Goal: Submit feedback/report problem: Provide input to the site owners about the experience or issues

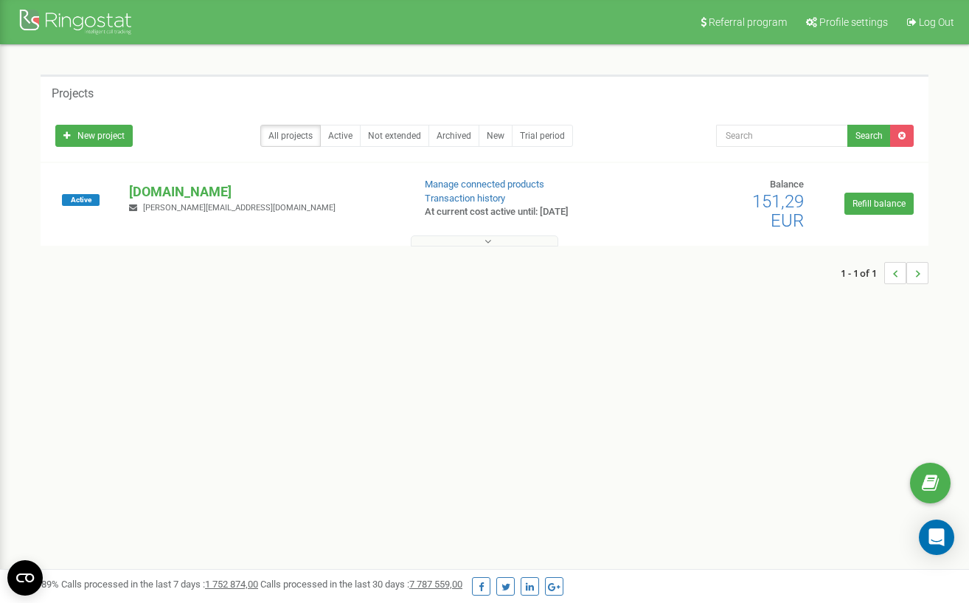
click at [427, 237] on button at bounding box center [485, 240] width 148 height 11
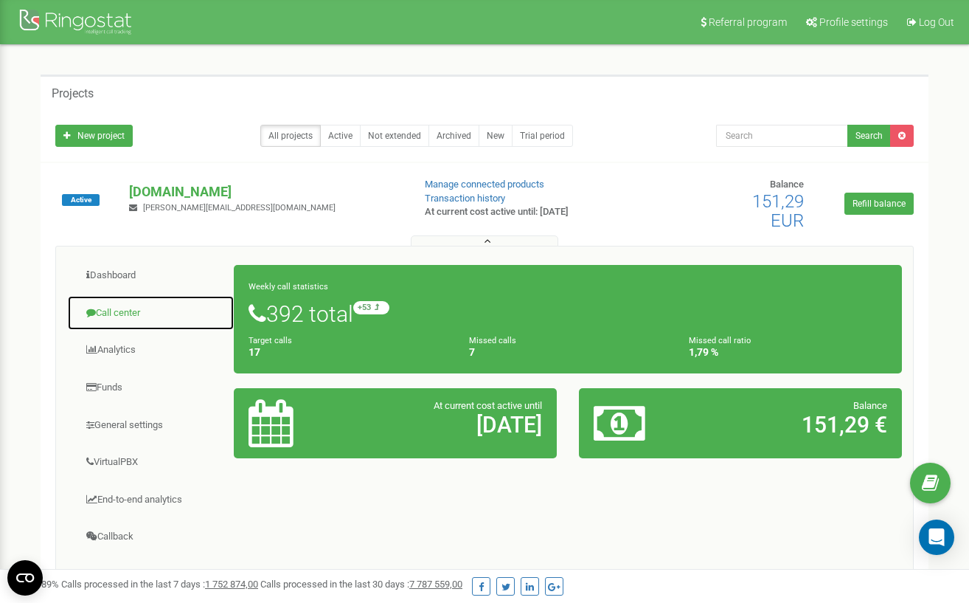
click at [124, 315] on link "Call center" at bounding box center [150, 313] width 167 height 36
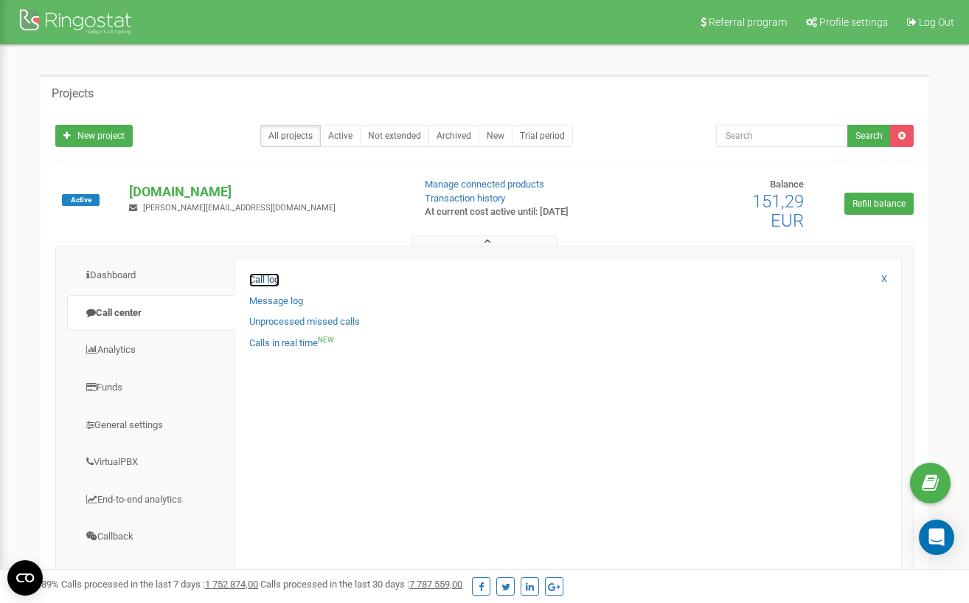
click at [269, 282] on link "Call log" at bounding box center [264, 280] width 30 height 14
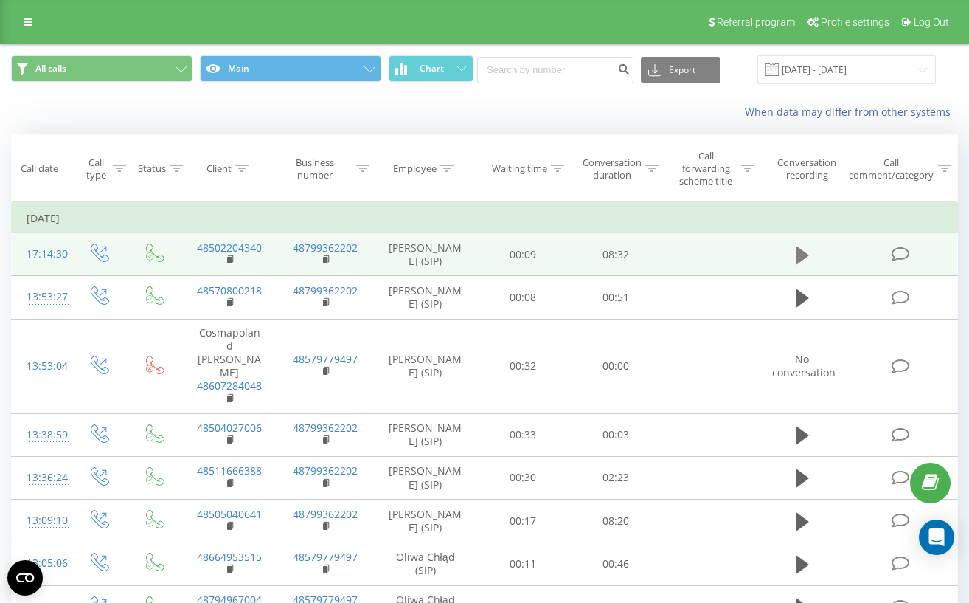
click at [792, 257] on button at bounding box center [802, 255] width 22 height 22
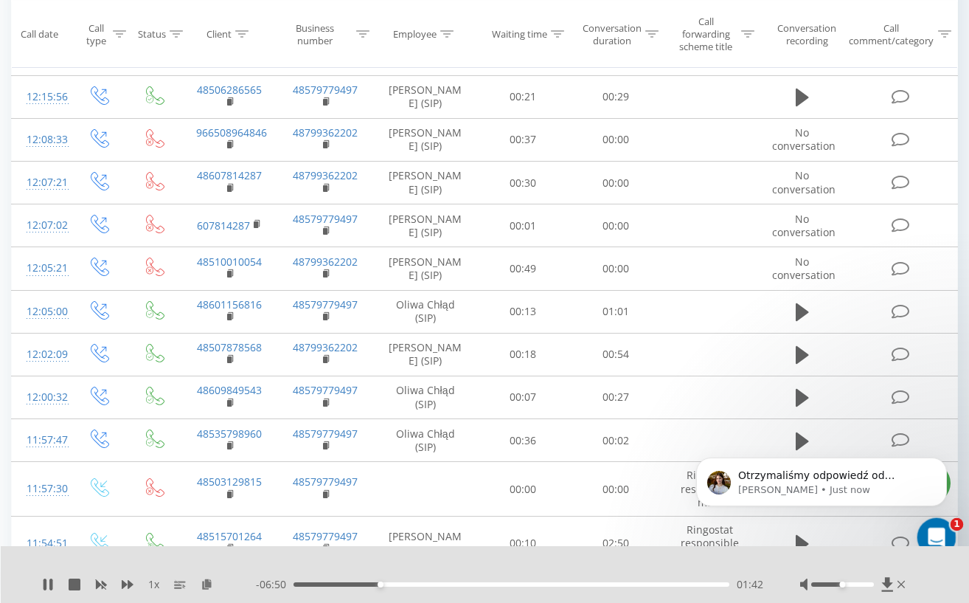
click at [931, 529] on icon "Open Intercom Messenger" at bounding box center [935, 535] width 24 height 24
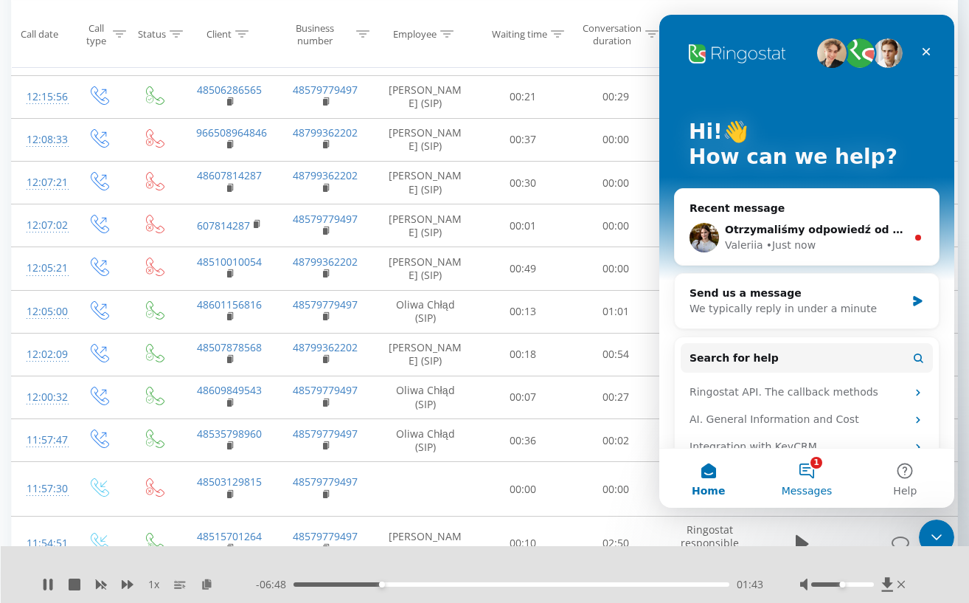
click at [811, 474] on button "1 Messages" at bounding box center [807, 477] width 98 height 59
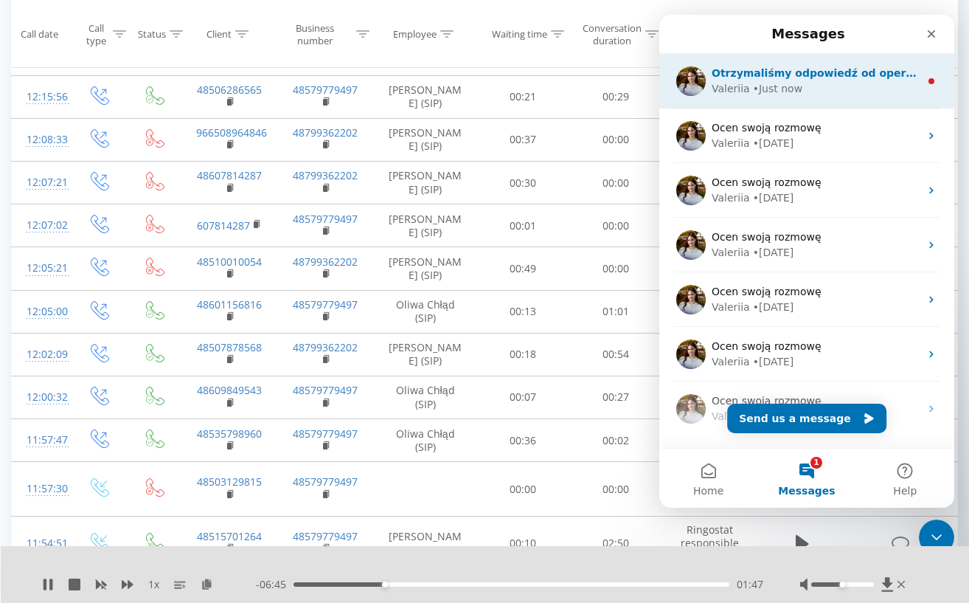
click at [778, 98] on div "Otrzymaliśmy odpowiedź od operatora. Doskonale rozumiemy złożoność sytuacji, je…" at bounding box center [806, 81] width 295 height 55
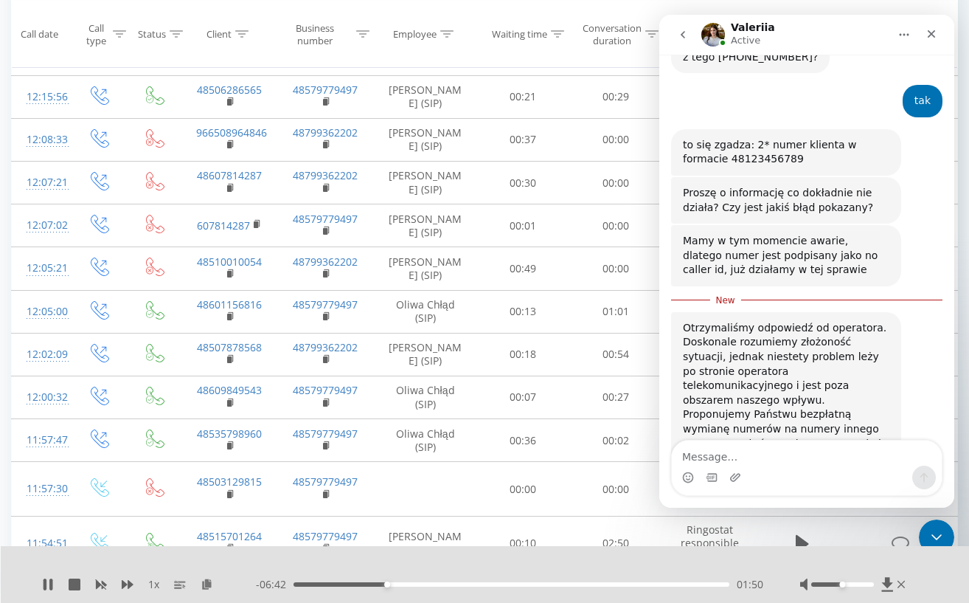
scroll to position [2364, 0]
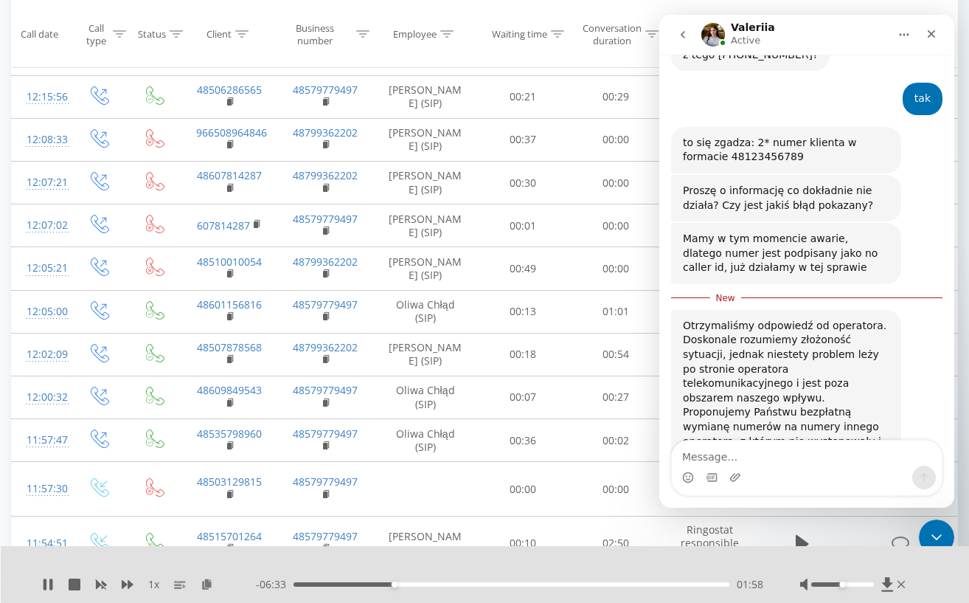
click at [803, 455] on textarea "Message…" at bounding box center [807, 452] width 270 height 25
type textarea "o"
click at [49, 579] on icon at bounding box center [48, 584] width 12 height 12
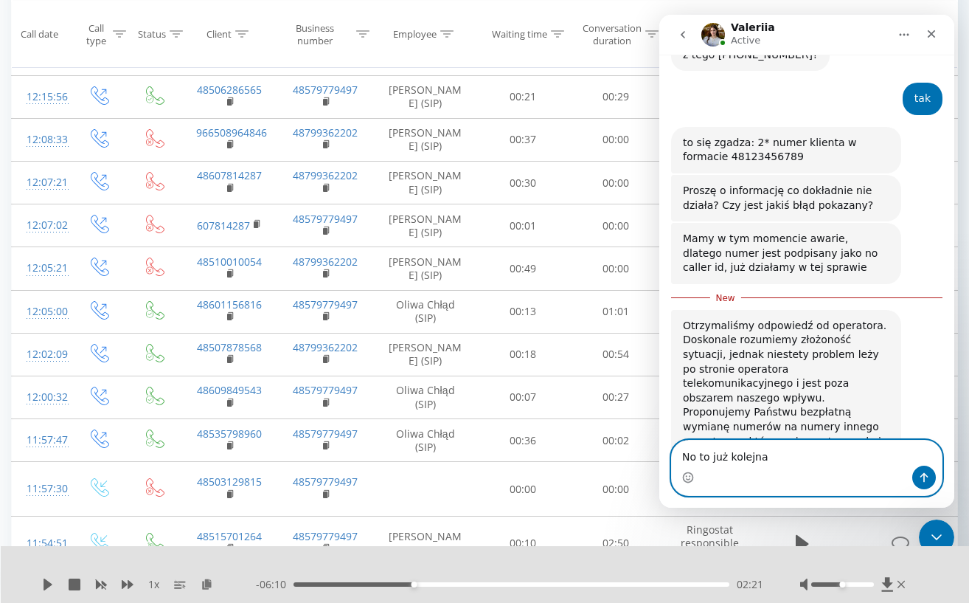
click at [821, 451] on textarea "No to już kolejna" at bounding box center [807, 452] width 270 height 25
type textarea "No to już kolejna taka sytuacja :)"
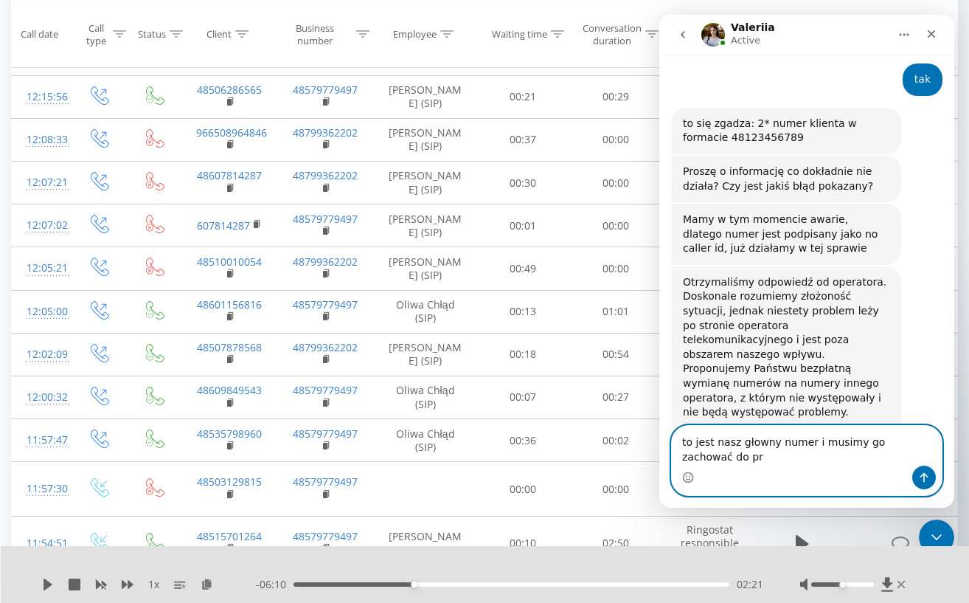
scroll to position [2398, 0]
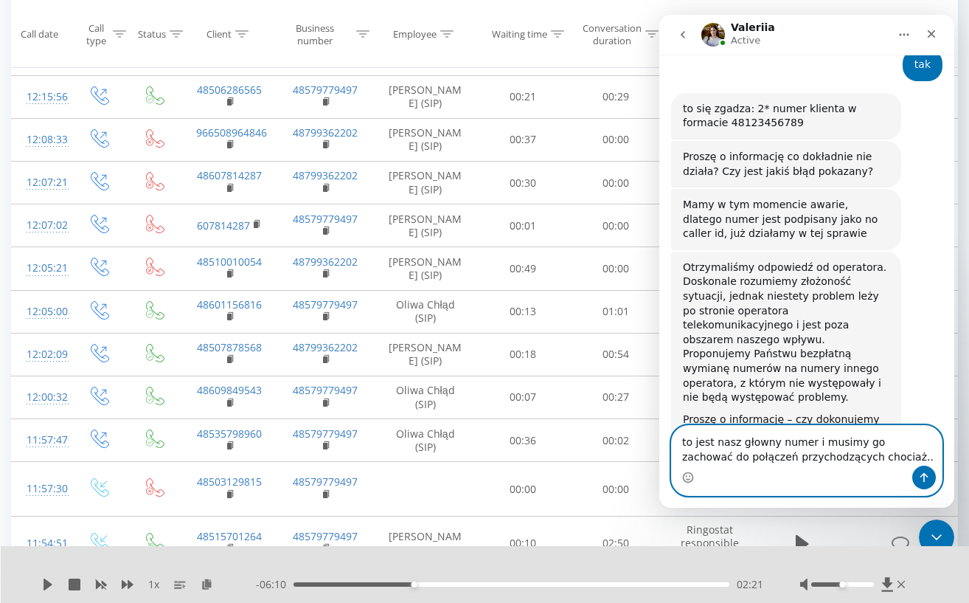
type textarea "to jest nasz głowny numer i musimy go zachować do połączeń przychodzących choci…"
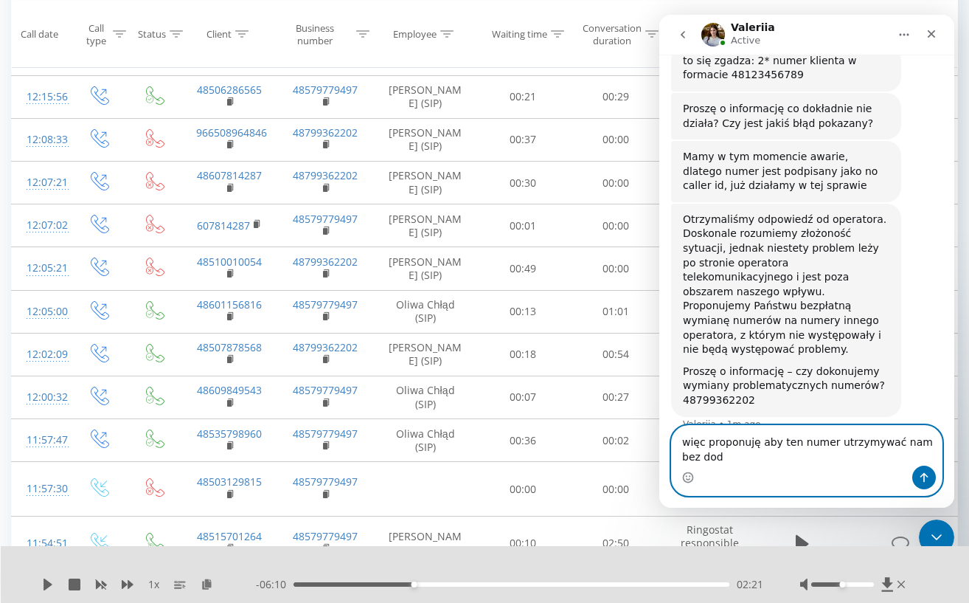
scroll to position [2461, 0]
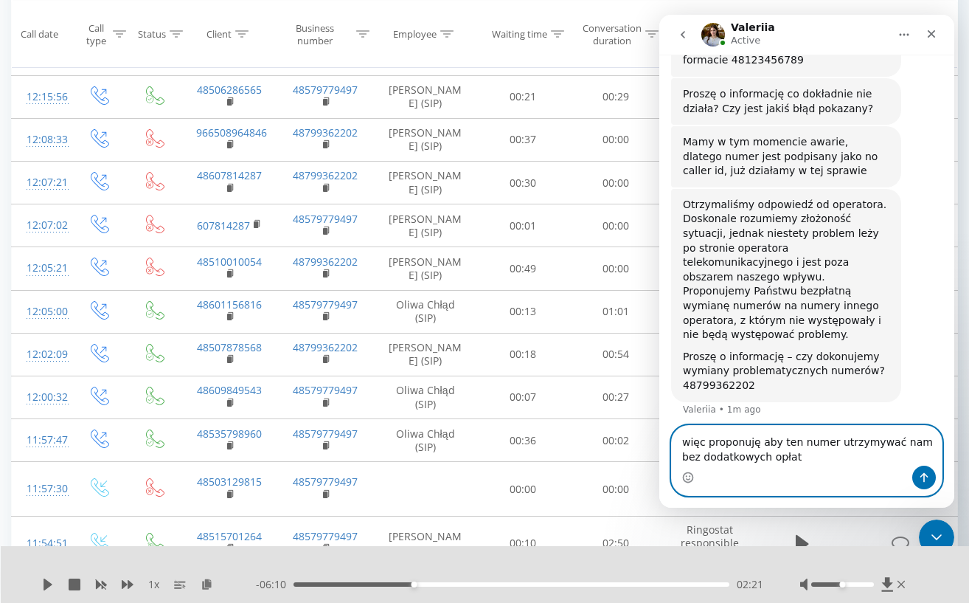
type textarea "więc proponuję aby ten numer utrzymywać nam bez dodatkowych opłat"
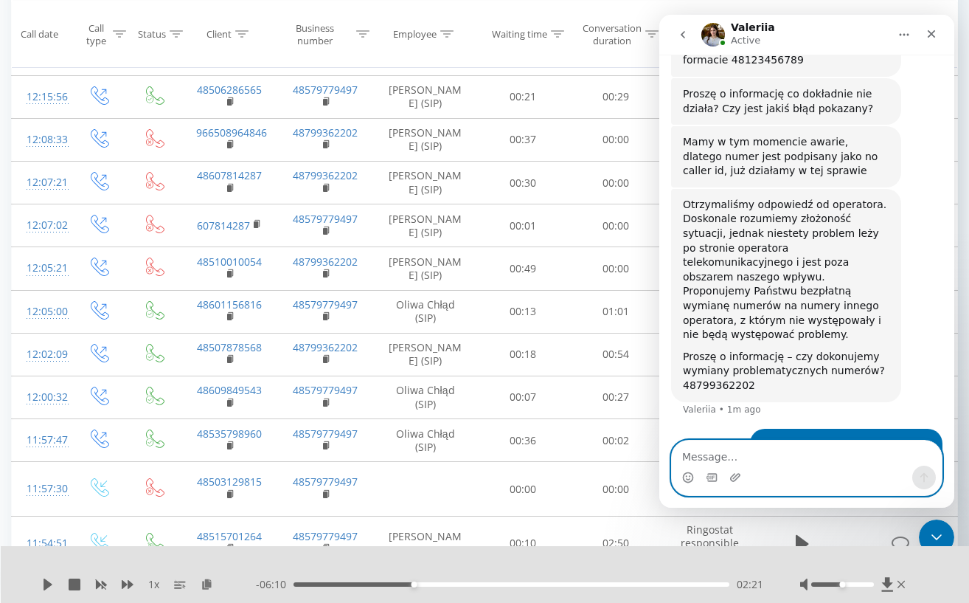
scroll to position [2494, 0]
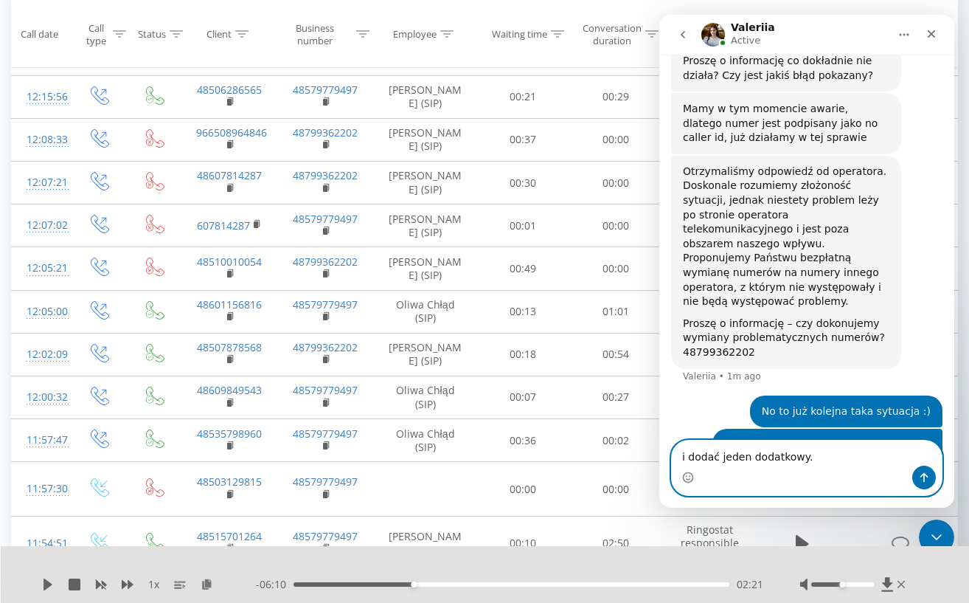
type textarea "i dodać jeden dodatkowy."
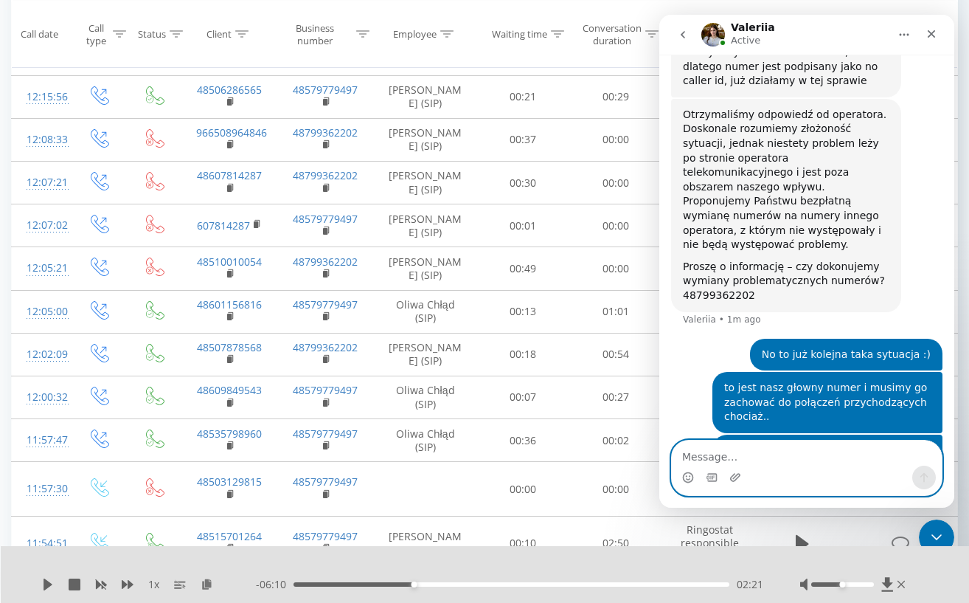
scroll to position [2585, 0]
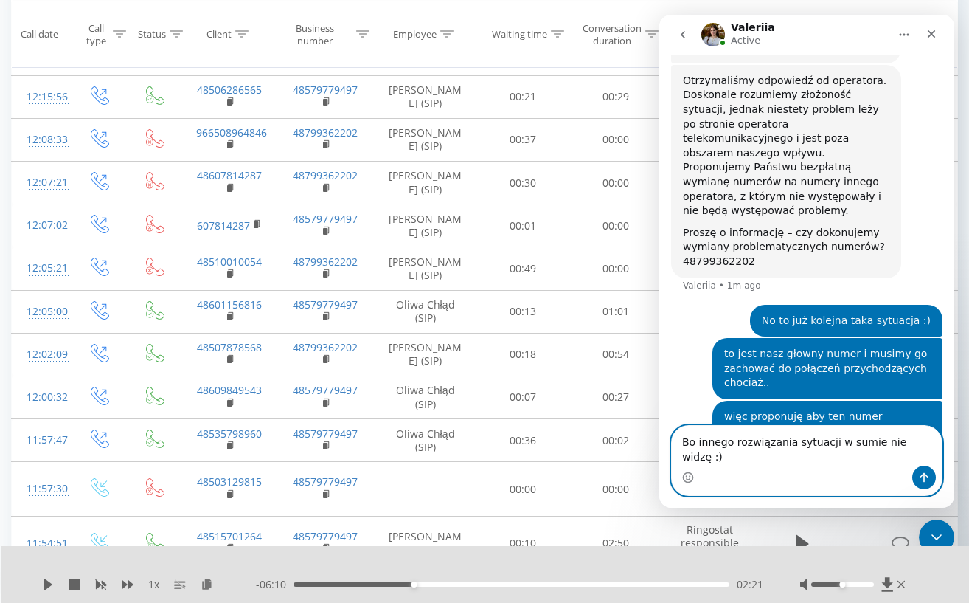
type textarea "Bo innego rozwiązania sytuacji w sumie nie widzę :)"
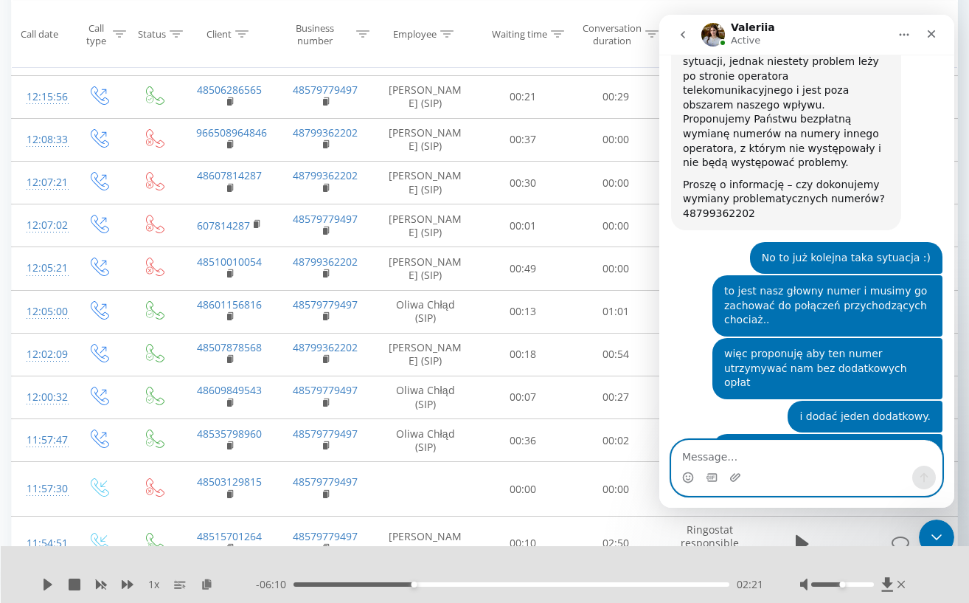
scroll to position [2649, 0]
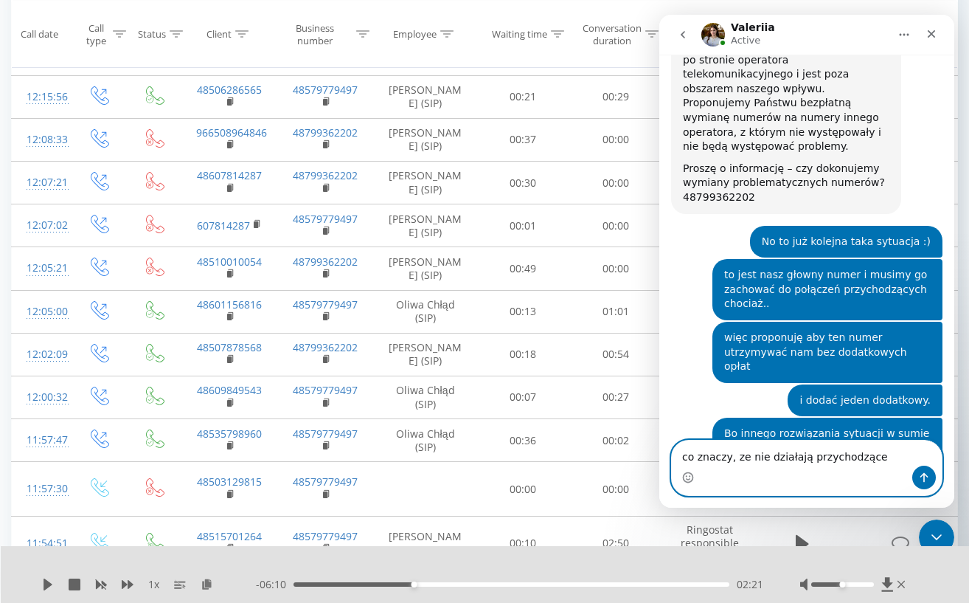
type textarea "co znaczy, ze nie działają przychodzące?"
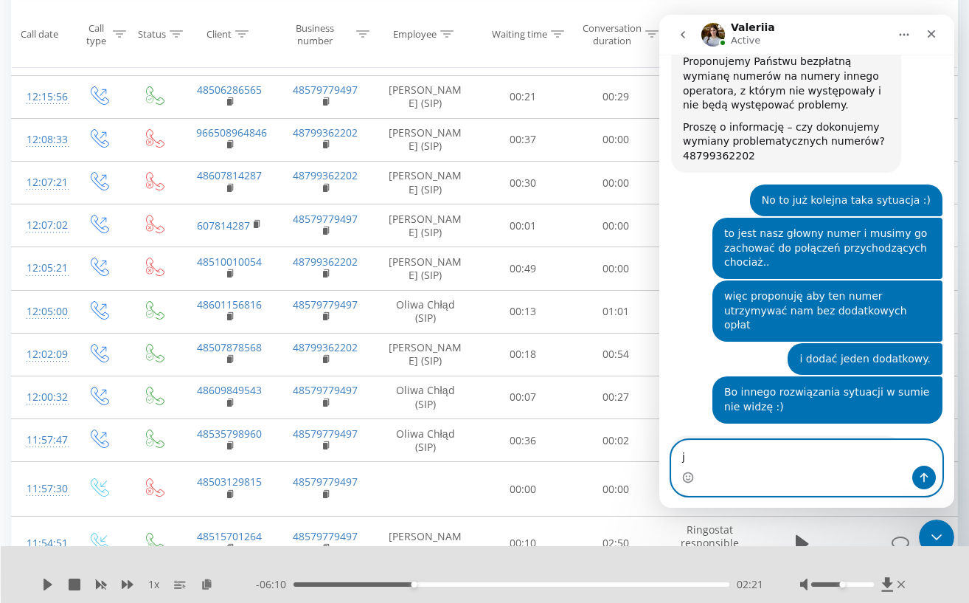
scroll to position [2692, 0]
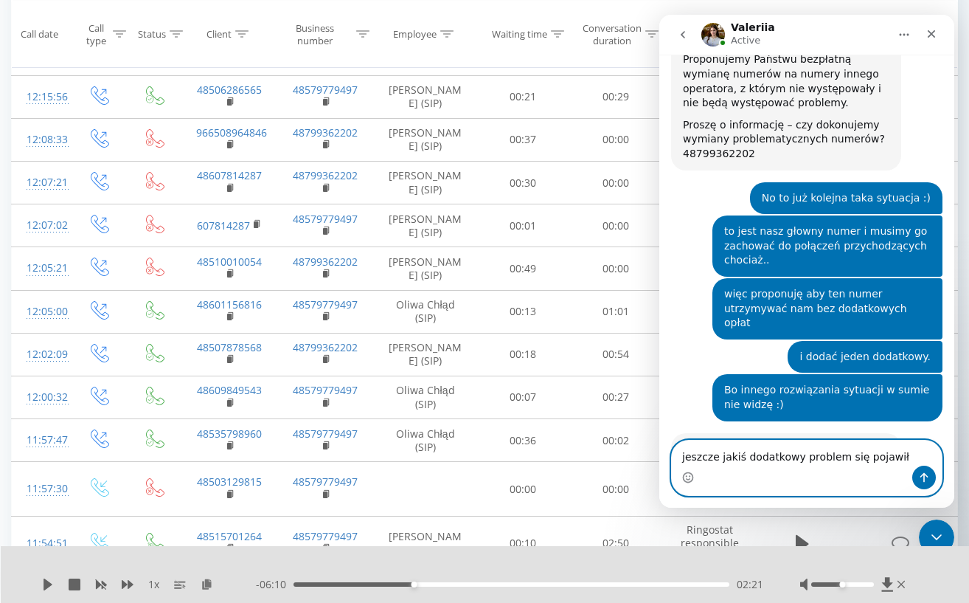
type textarea "jeszcze jakiś dodatkowy problem się pojawił?"
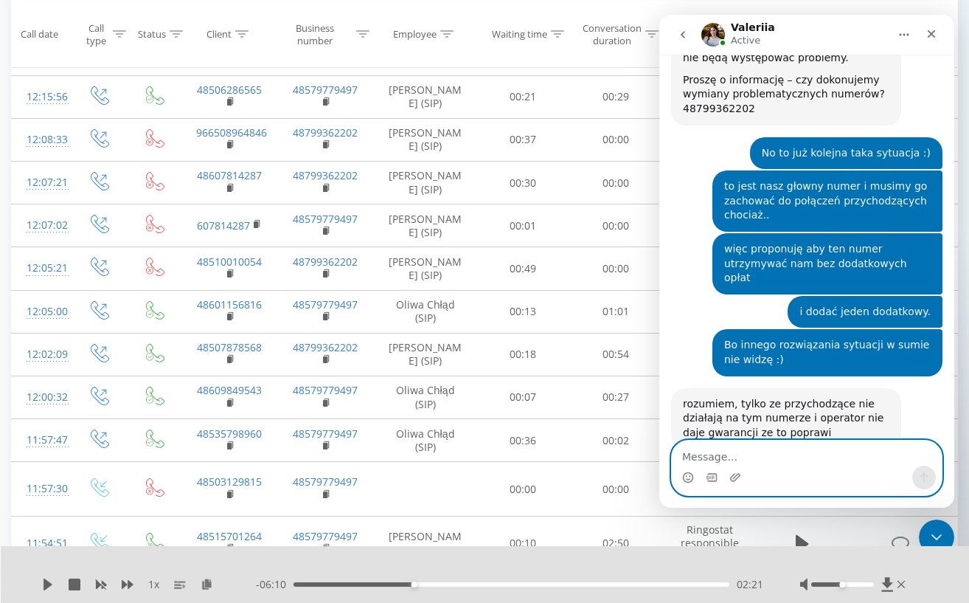
scroll to position [2741, 0]
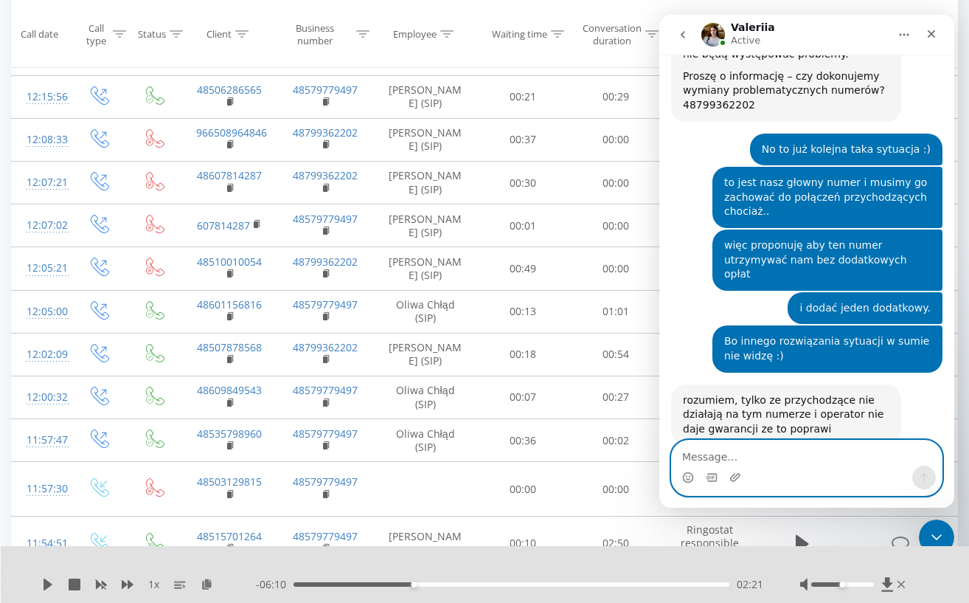
click at [820, 452] on textarea "Message…" at bounding box center [807, 452] width 270 height 25
type textarea "Okej, już sprawdziłam"
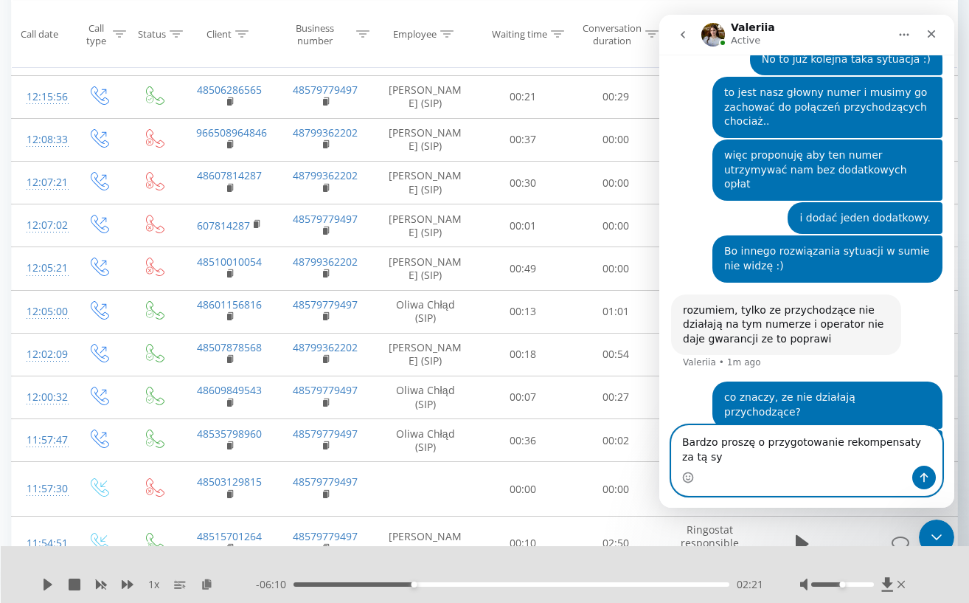
scroll to position [2846, 0]
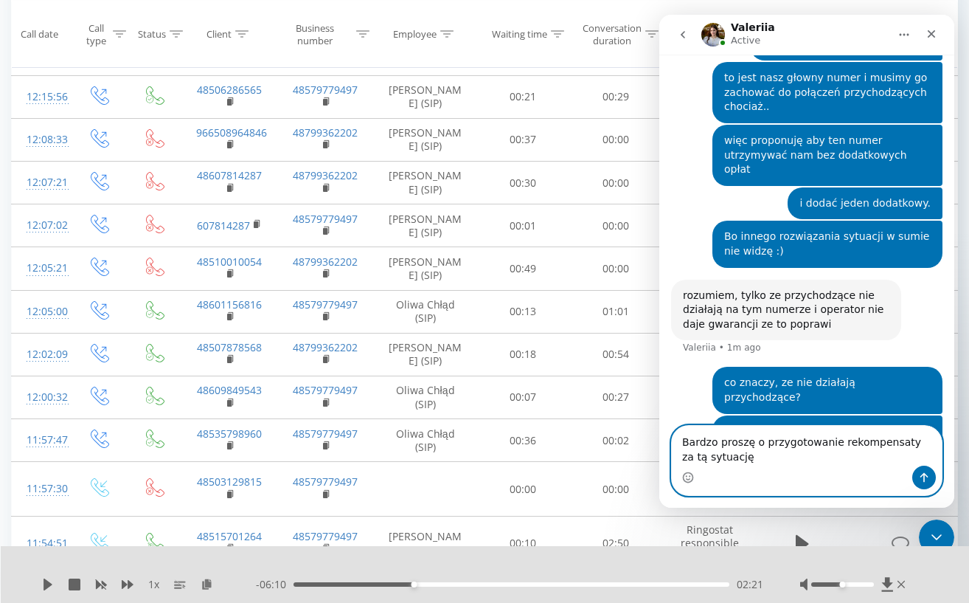
type textarea "Bardzo proszę o przygotowanie rekompensaty za tą sytuację"
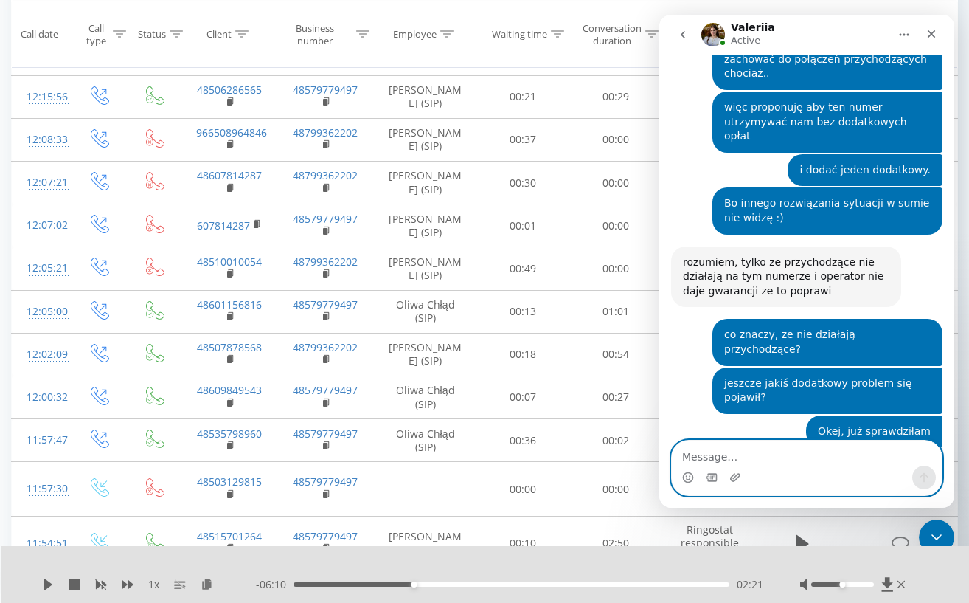
scroll to position [2880, 0]
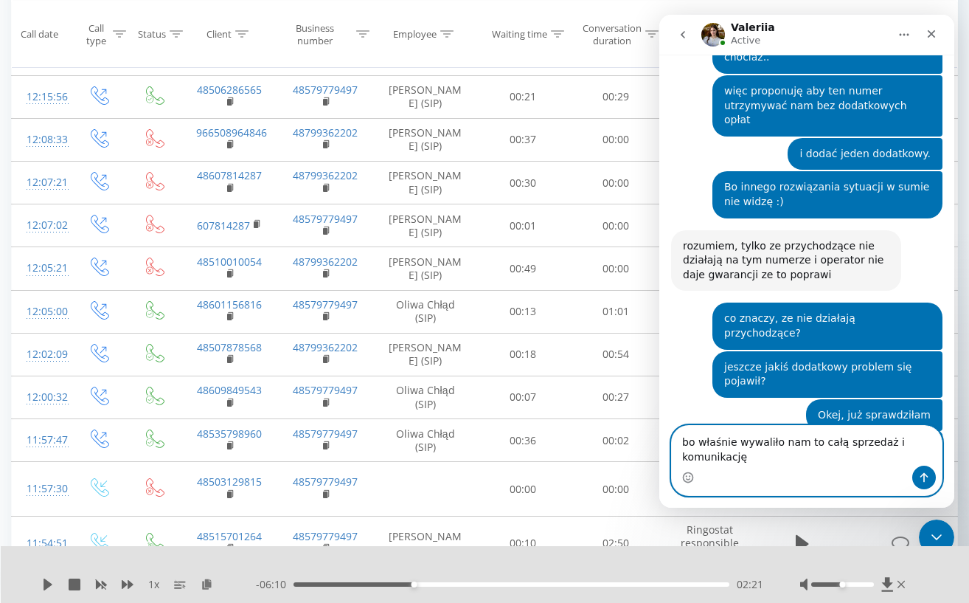
type textarea "bo właśnie wywaliło nam to całą sprzedaż i komunikację"
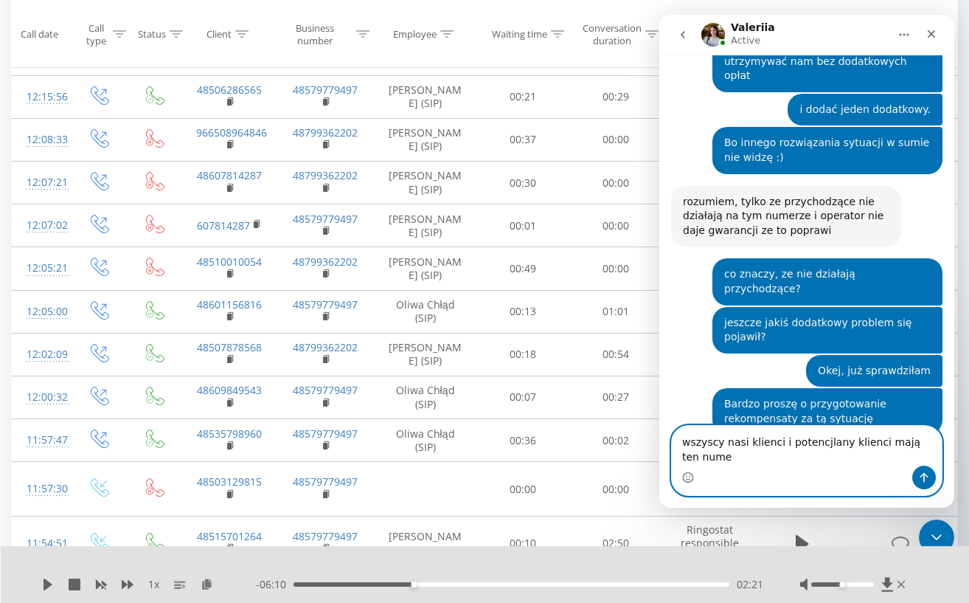
scroll to position [2954, 0]
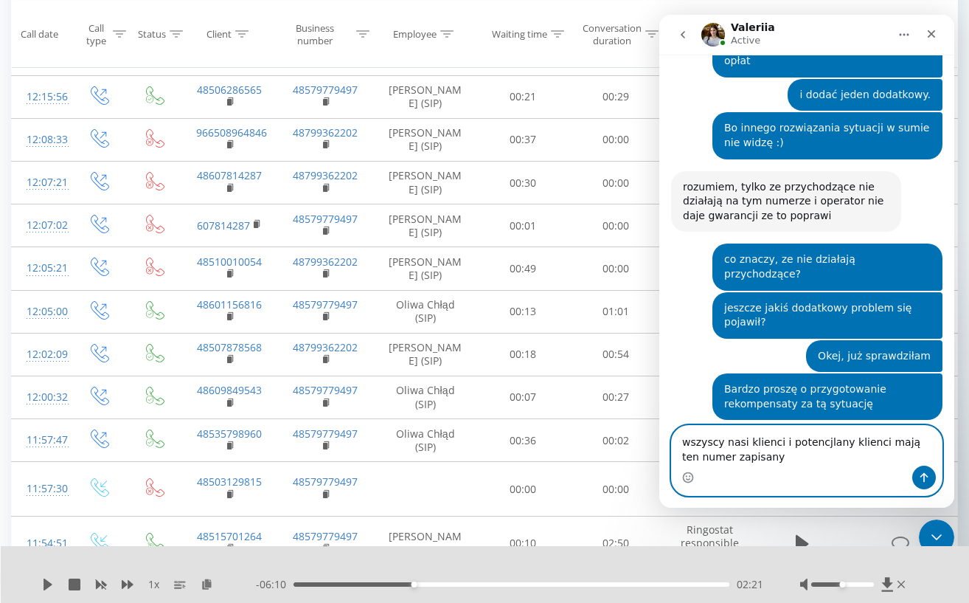
type textarea "wszyscy nasi klienci i potencjlany klienci mają ten numer zapisany"
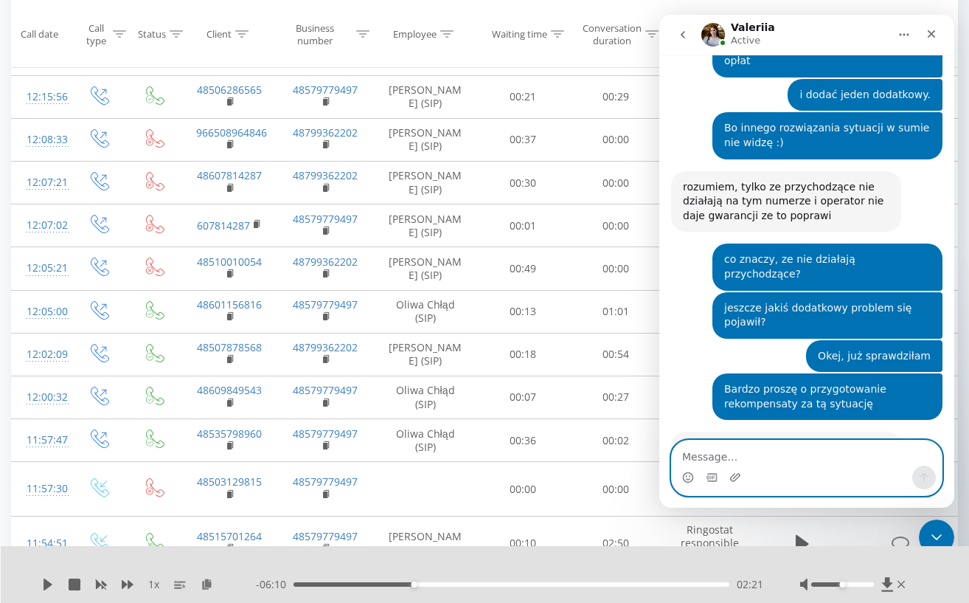
scroll to position [2987, 0]
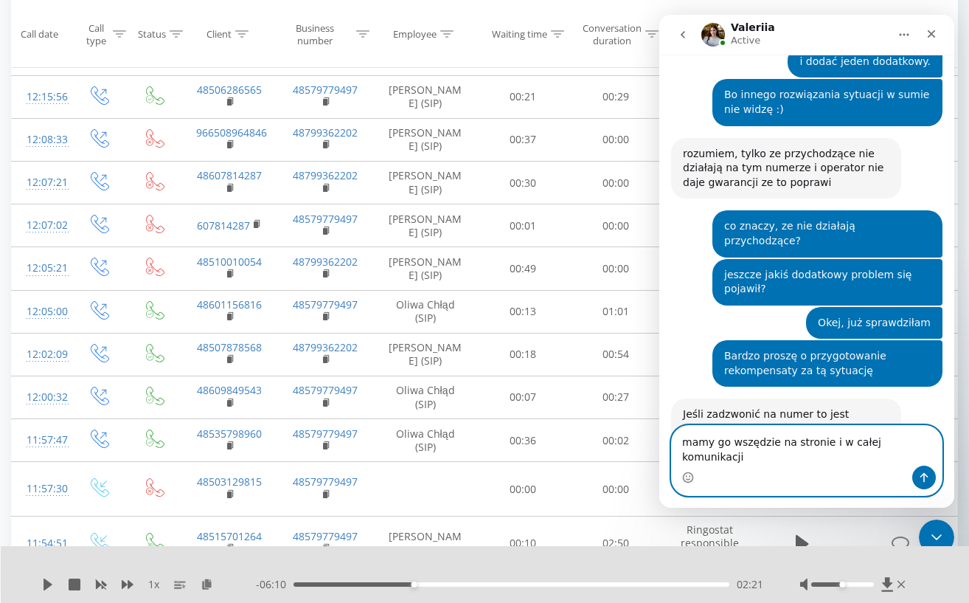
type textarea "mamy go wszędzie na stronie i w całej komunikacji"
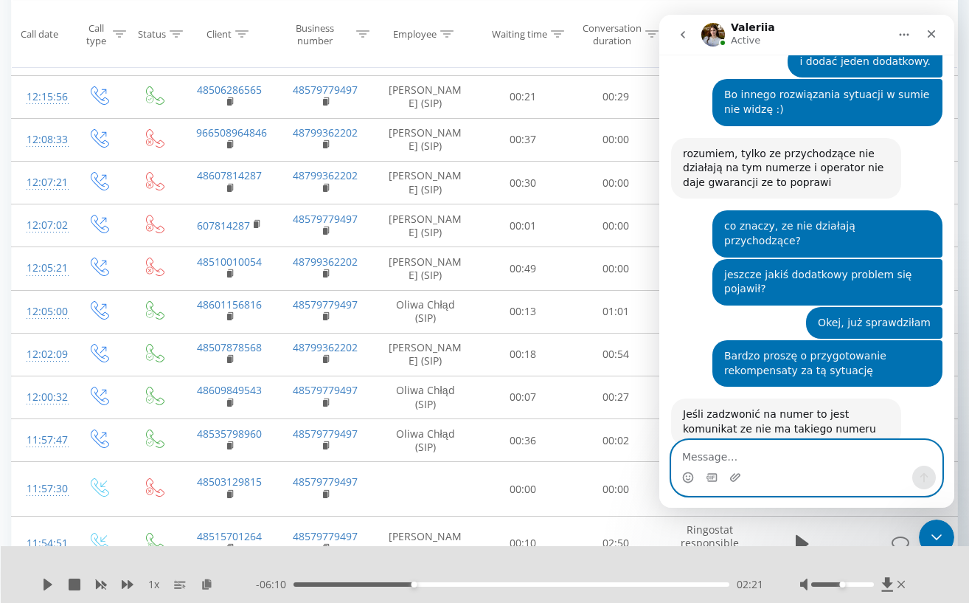
scroll to position [3035, 0]
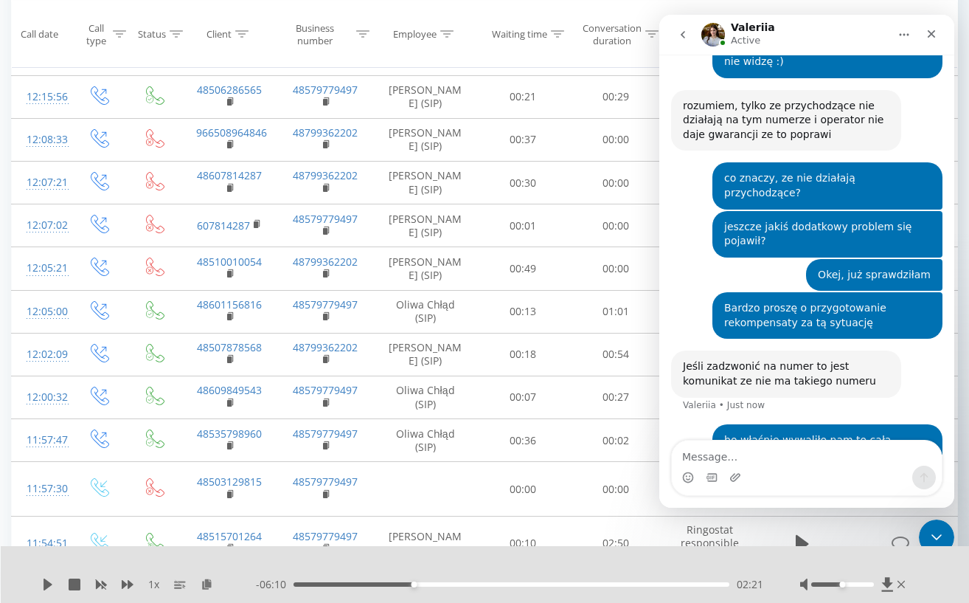
click at [713, 424] on div "bo właśnie wywaliło nam to całą sprzedaż i komunikację null • Just now" at bounding box center [828, 447] width 230 height 46
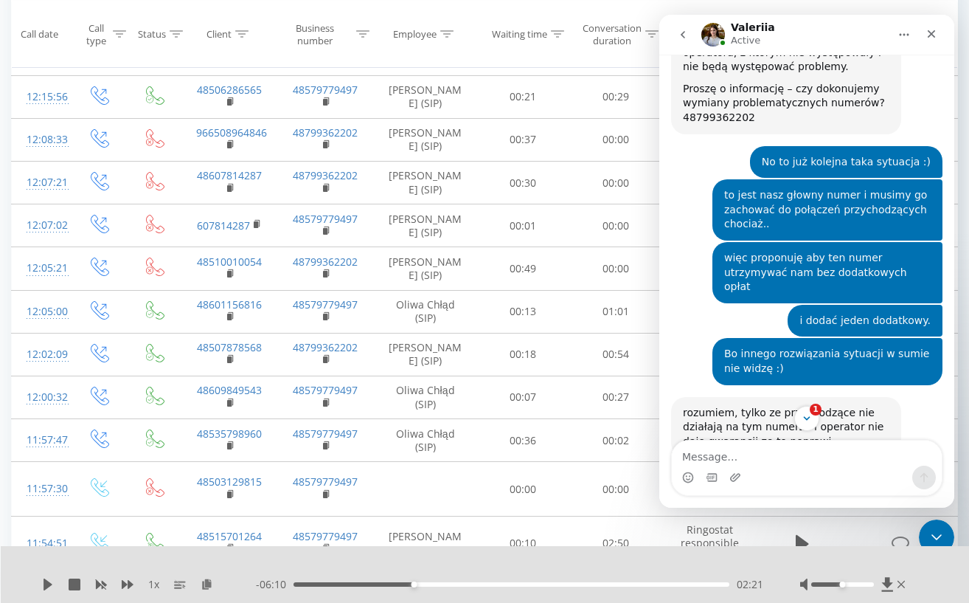
scroll to position [3118, 0]
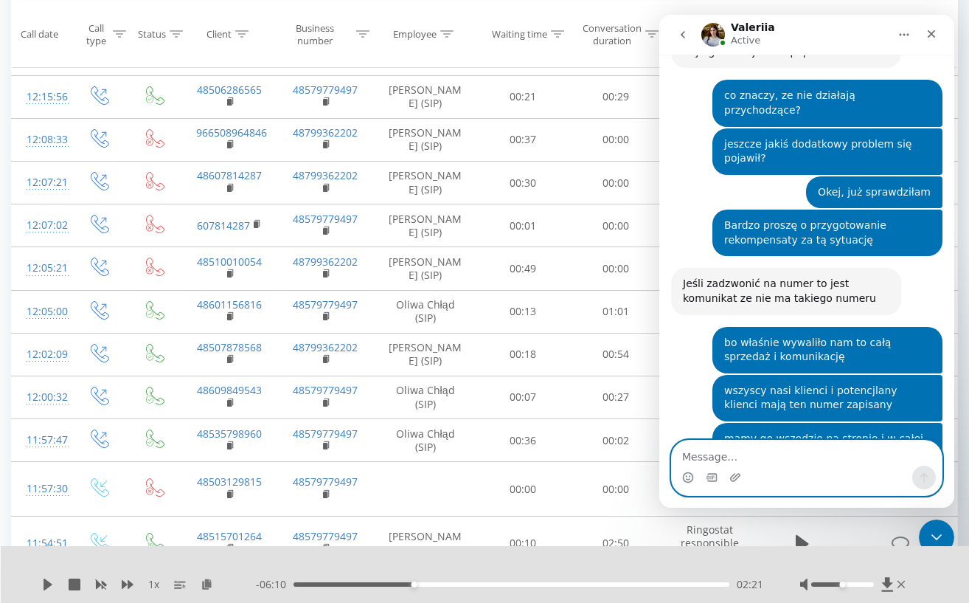
click at [806, 460] on textarea "Message…" at bounding box center [807, 452] width 270 height 25
click at [836, 465] on textarea "Message…" at bounding box center [807, 452] width 270 height 25
click at [846, 462] on textarea "Message…" at bounding box center [807, 452] width 270 height 25
type textarea "prosze o kontakt jeszcze dziś"
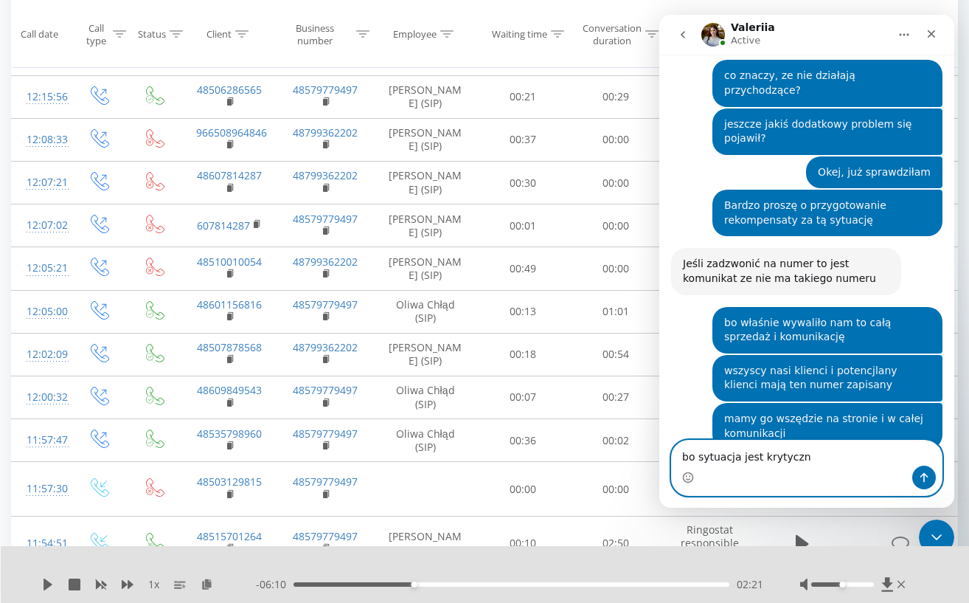
type textarea "bo sytuacja jest krytyczna"
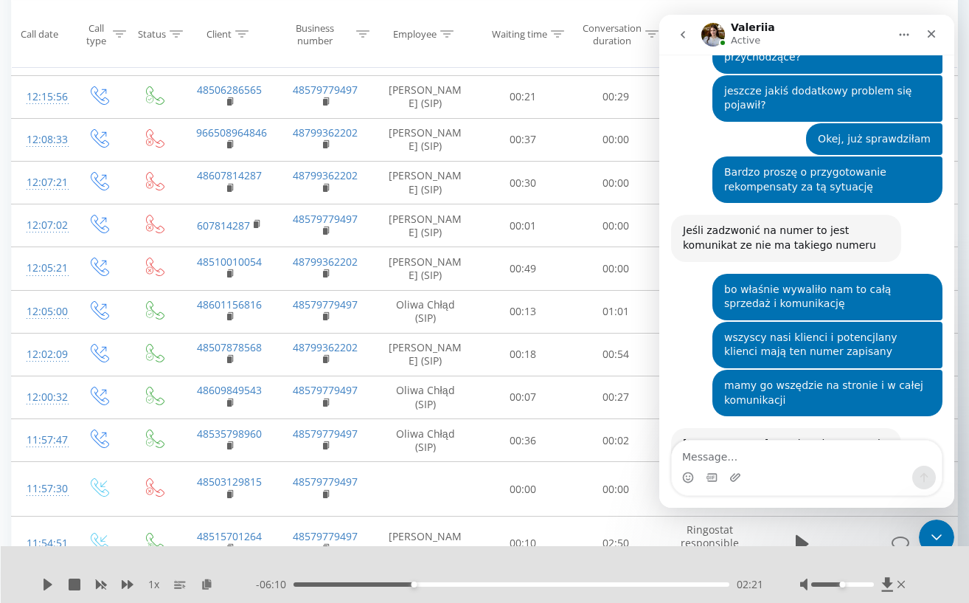
click at [707, 501] on div "prosze o kontakt jeszcze dziś null • Just now" at bounding box center [806, 518] width 271 height 34
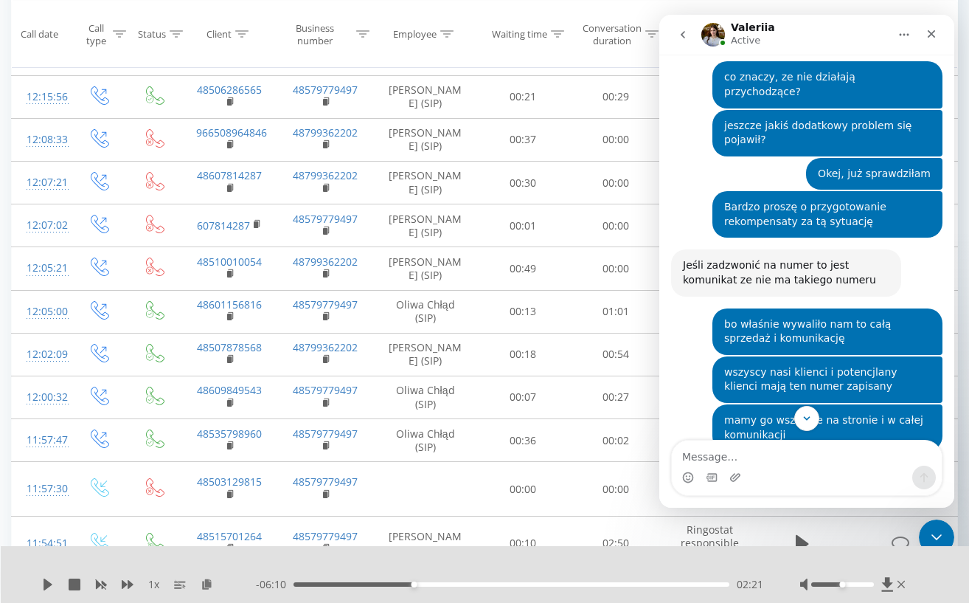
scroll to position [3137, 0]
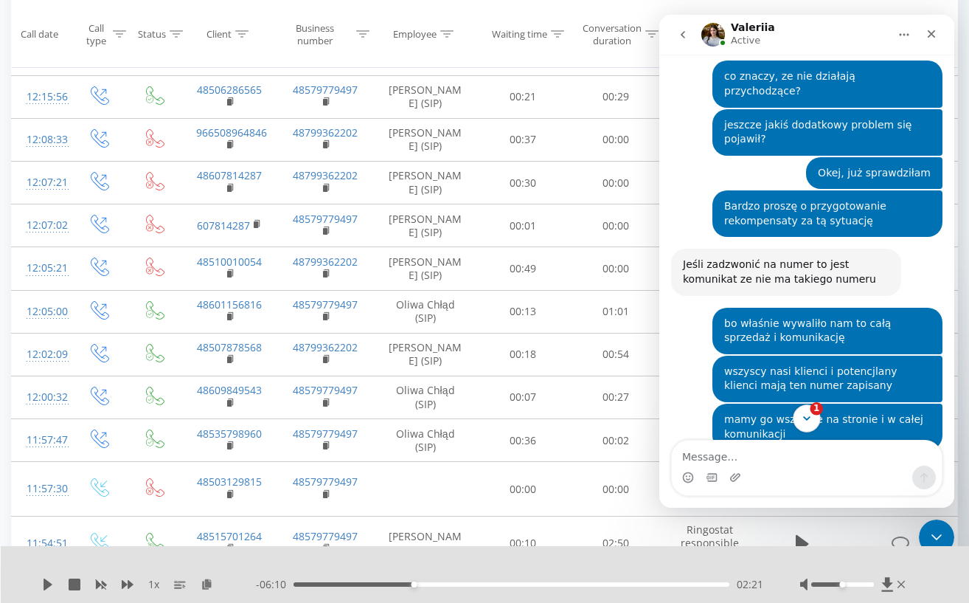
click at [811, 423] on icon "Scroll to bottom" at bounding box center [806, 418] width 13 height 13
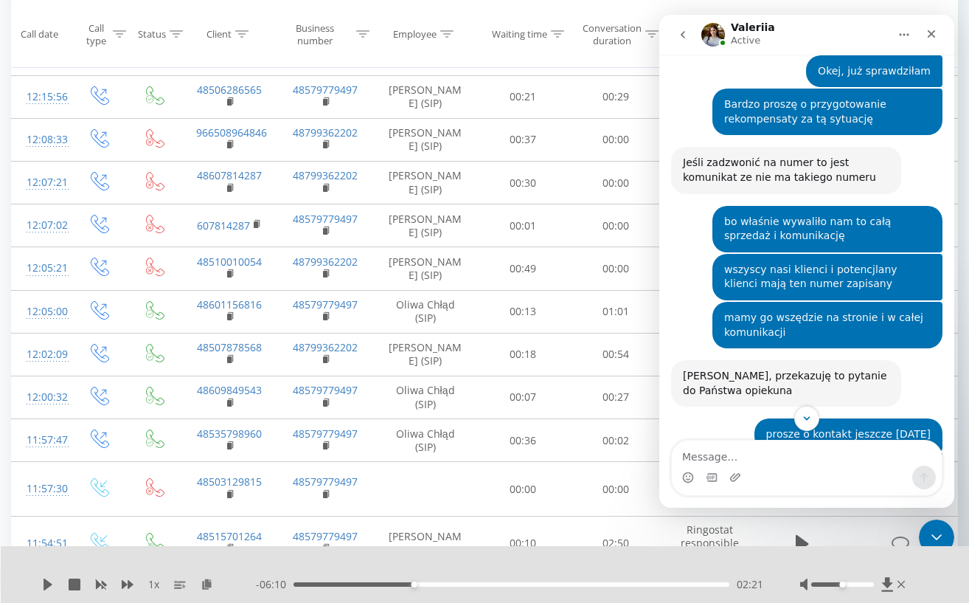
scroll to position [3240, 0]
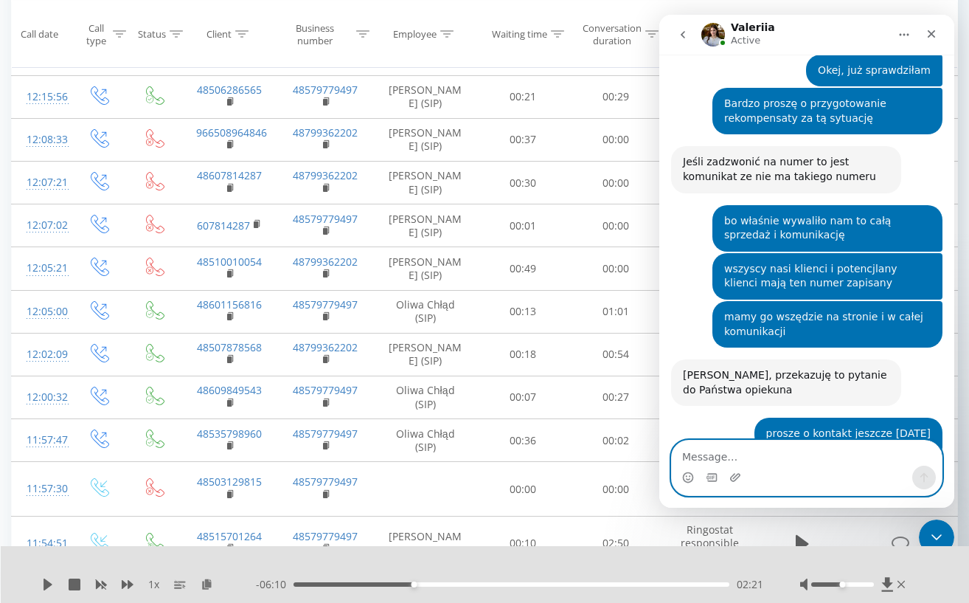
click at [841, 464] on textarea "Message…" at bounding box center [807, 452] width 270 height 25
click at [834, 471] on div "Intercom messenger" at bounding box center [807, 477] width 270 height 24
click at [802, 460] on textarea "Message…" at bounding box center [807, 452] width 270 height 25
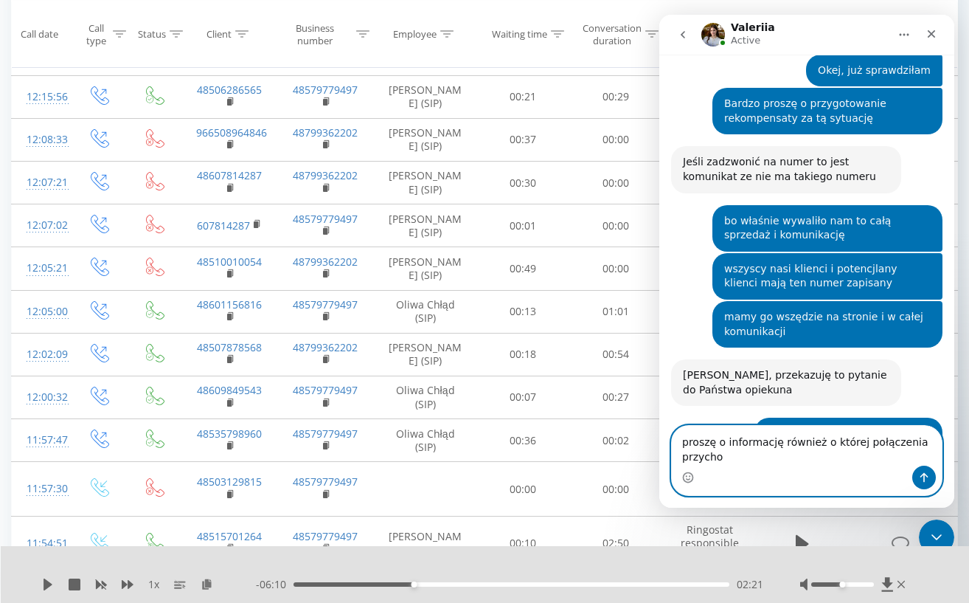
scroll to position [3254, 0]
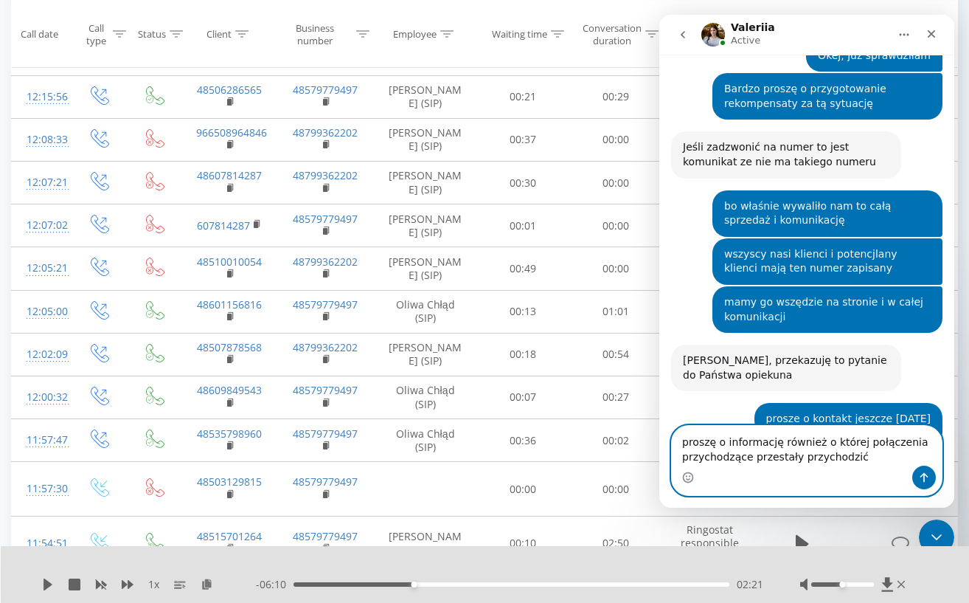
type textarea "proszę o informację również o której połączenia przychodzące przestały przychod…"
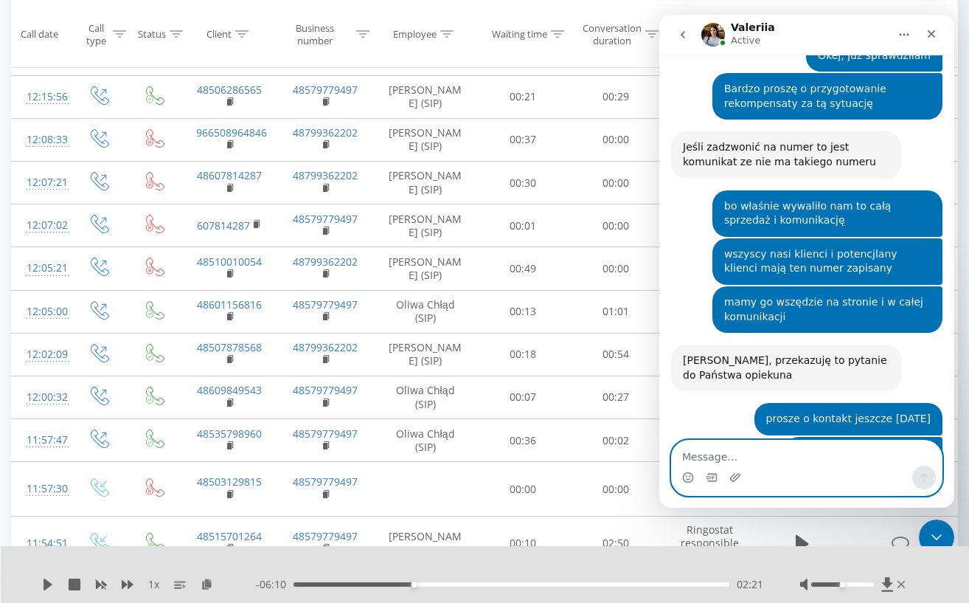
scroll to position [3288, 0]
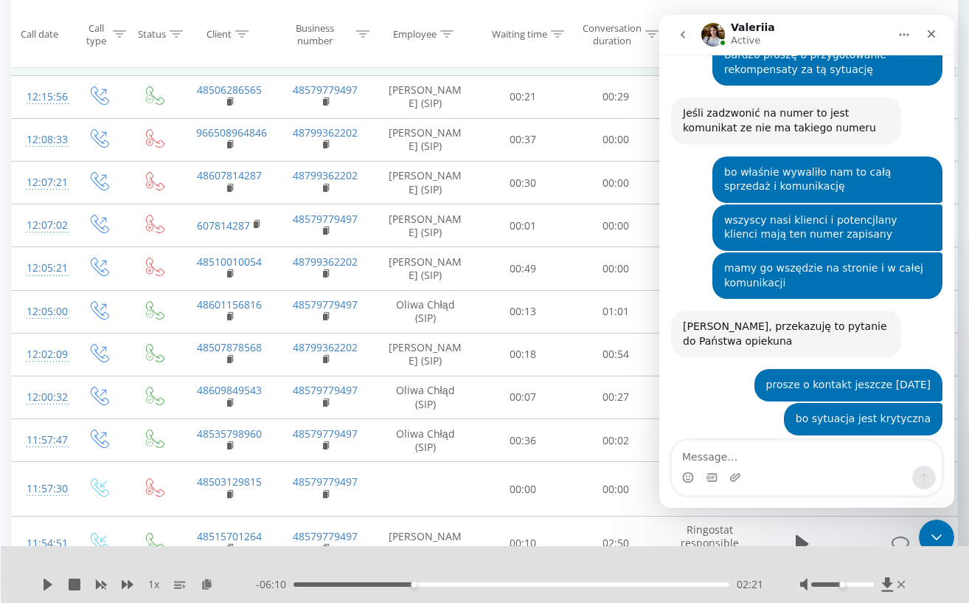
click at [326, 63] on rect at bounding box center [325, 59] width 4 height 7
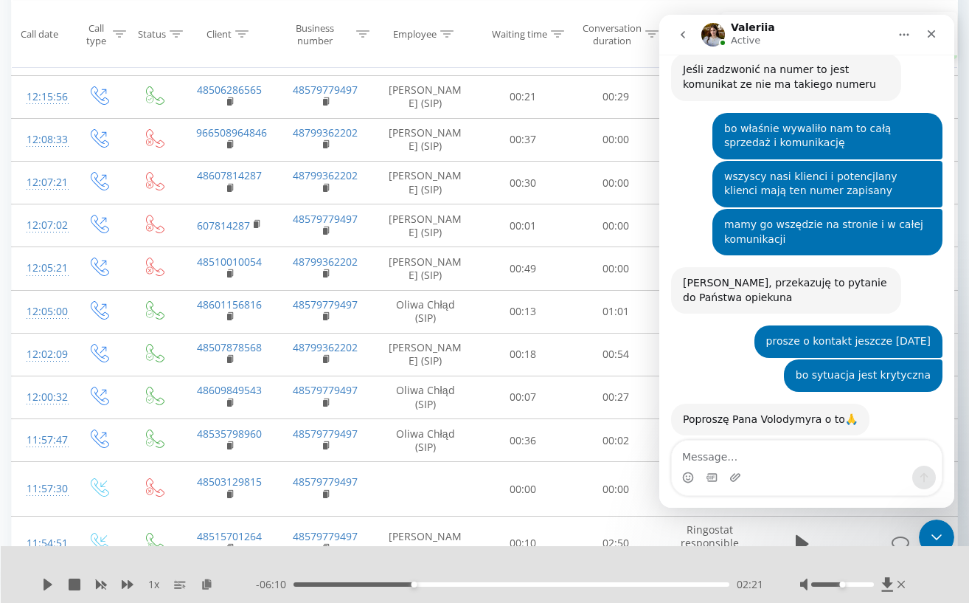
scroll to position [3332, 0]
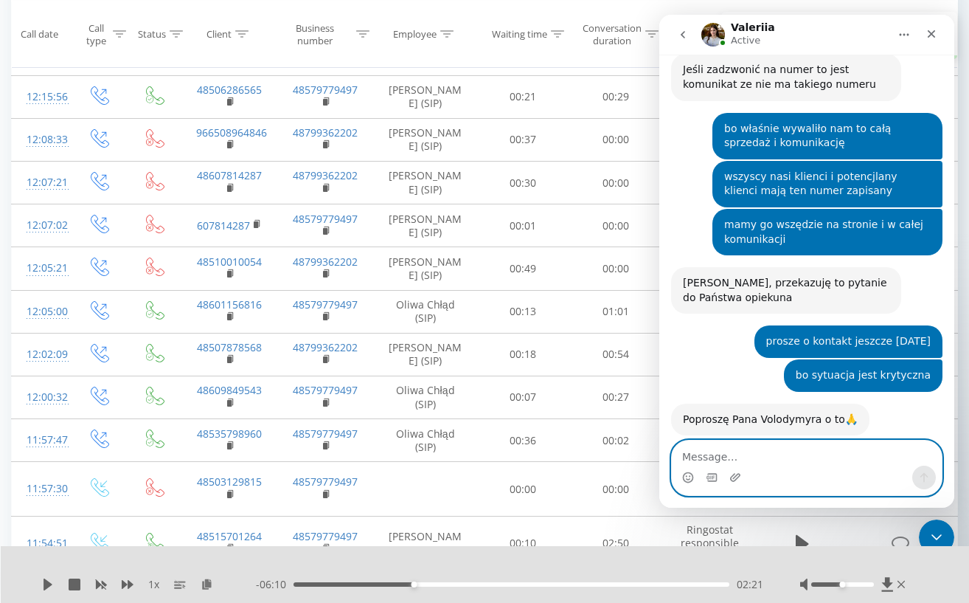
click at [766, 458] on textarea "Message…" at bounding box center [807, 452] width 270 height 25
type textarea "a dlaczego nie dostaliśmy takiej informacji?"
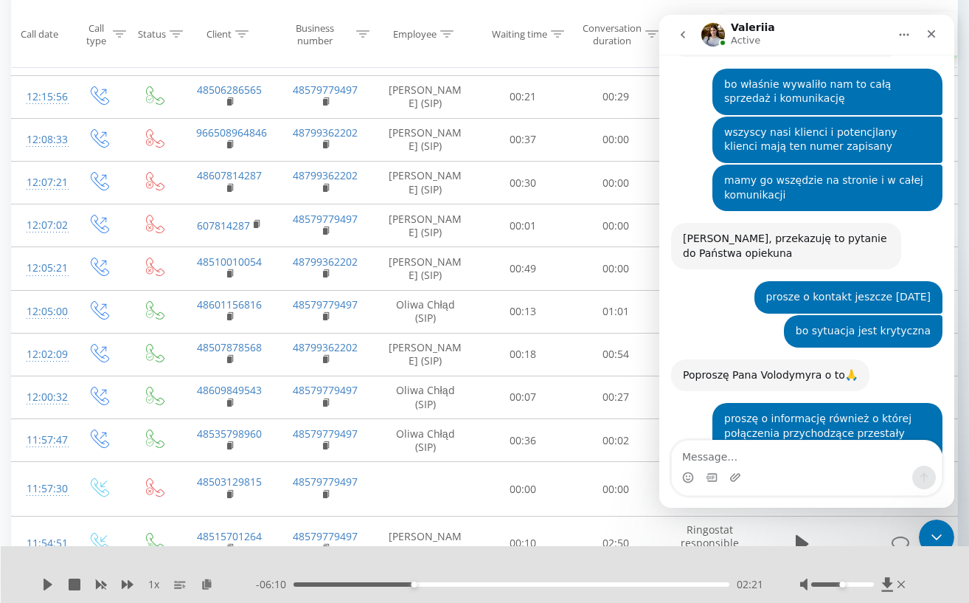
click at [849, 476] on div "10:50 mniej więcej Valeriia • Just now" at bounding box center [806, 505] width 271 height 59
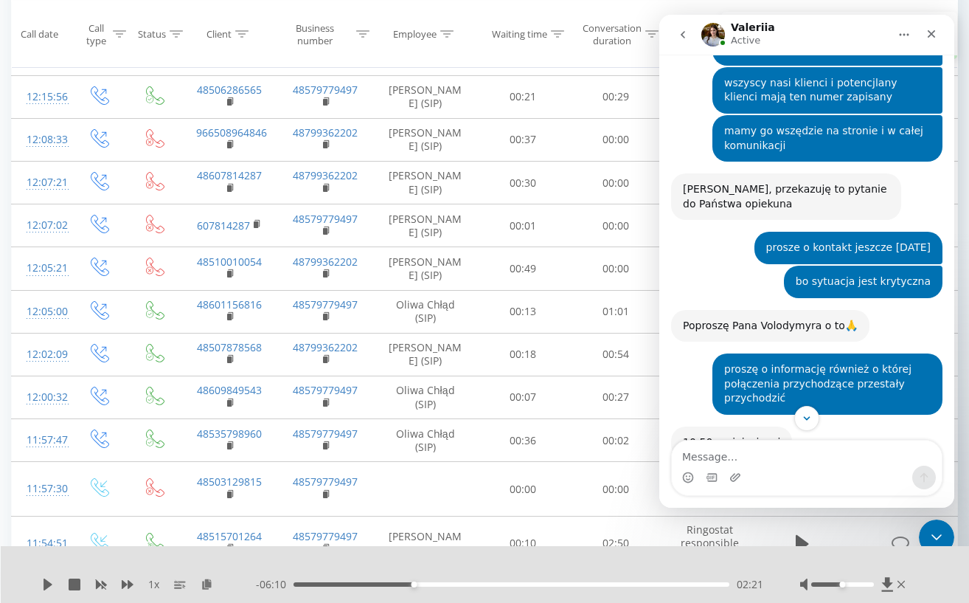
scroll to position [3433, 0]
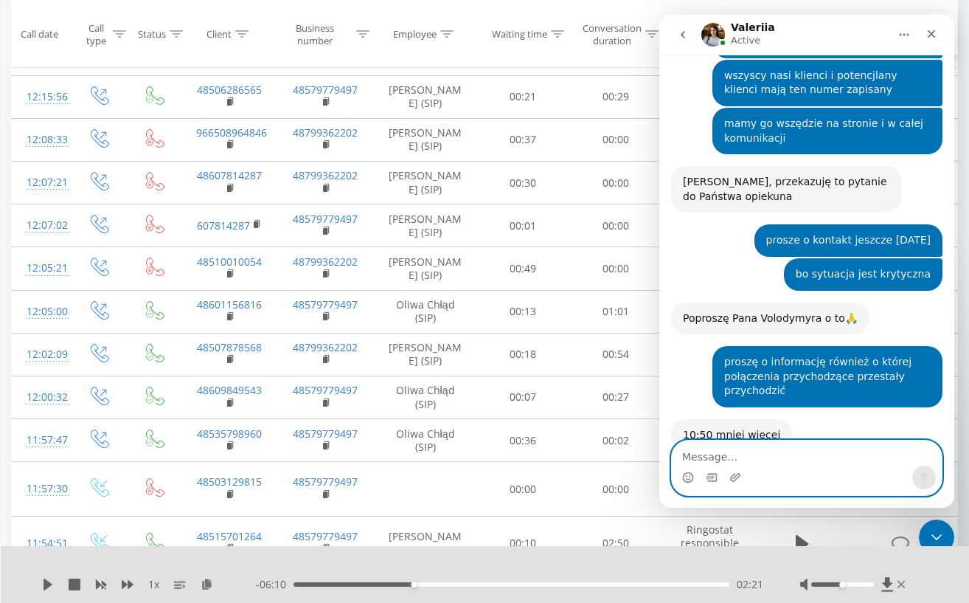
click at [769, 457] on textarea "Message…" at bounding box center [807, 452] width 270 height 25
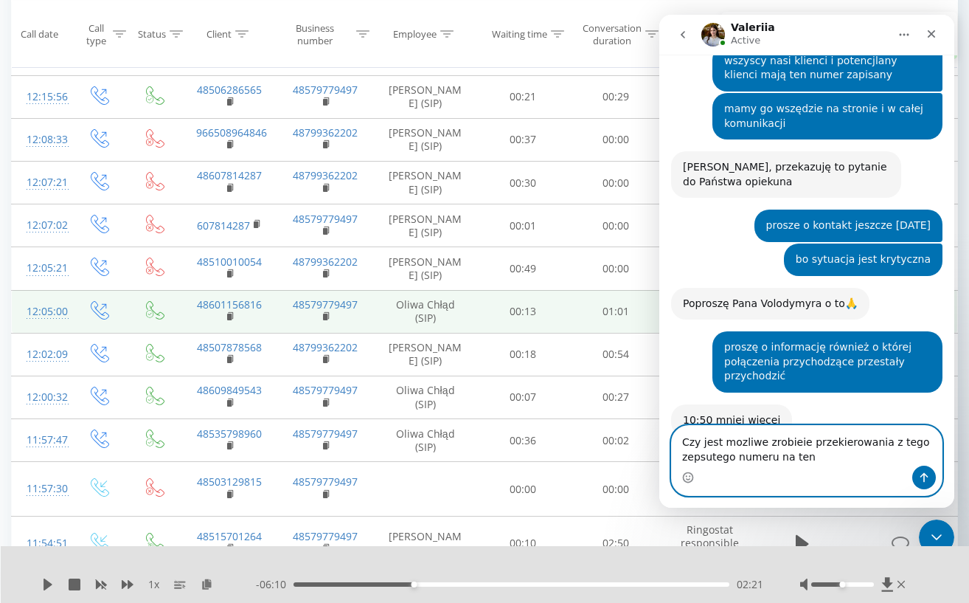
scroll to position [3391, 0]
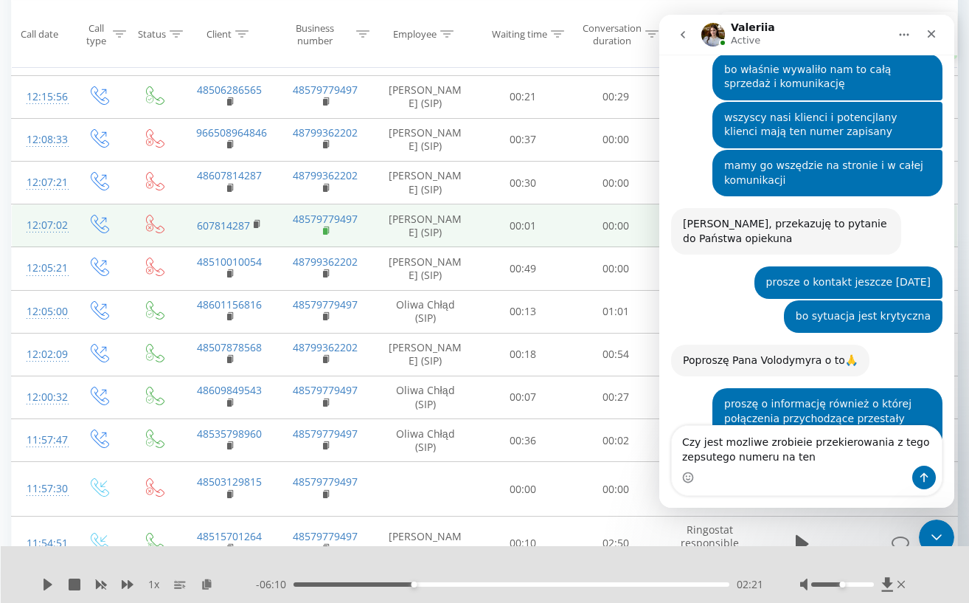
click at [327, 236] on icon at bounding box center [327, 231] width 8 height 10
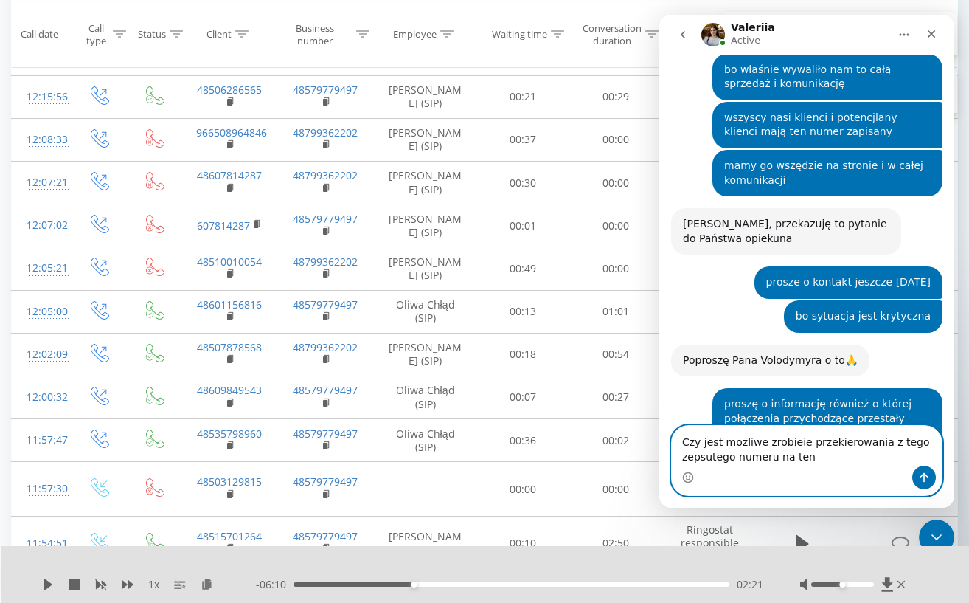
drag, startPoint x: 791, startPoint y: 457, endPoint x: 817, endPoint y: 457, distance: 25.1
click at [793, 458] on textarea "Czy jest mozliwe zrobieie przekierowania z tego zepsutego numeru na ten" at bounding box center [807, 446] width 270 height 40
click at [821, 457] on textarea "Czy jest mozliwe zrobieie przekierowania z tego zepsutego numeru na ten" at bounding box center [807, 446] width 270 height 40
paste textarea "48579779497"
type textarea "Czy jest mozliwe zrobieie przekierowania z tego zepsutego numeru na ten: 485797…"
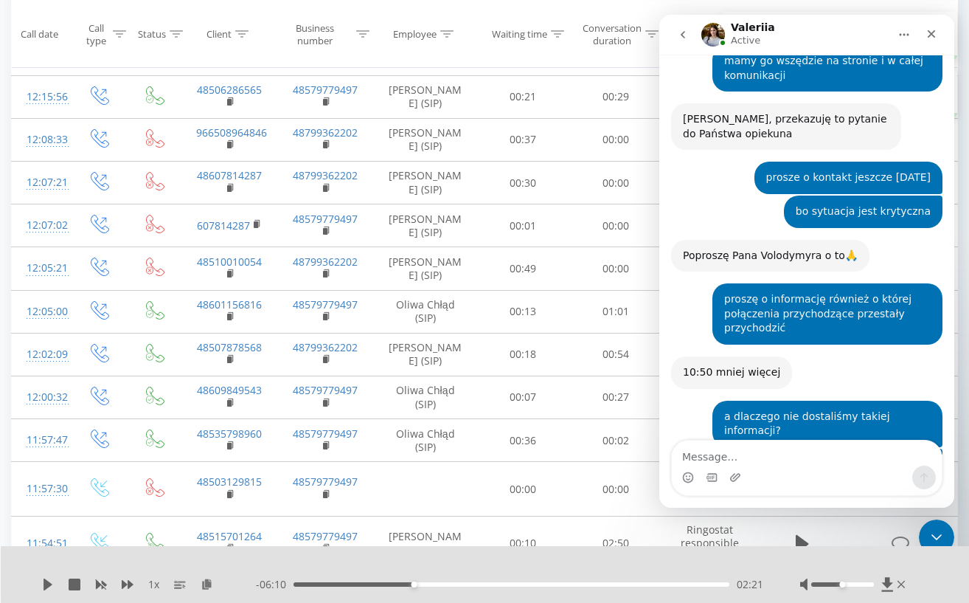
scroll to position [3533, 0]
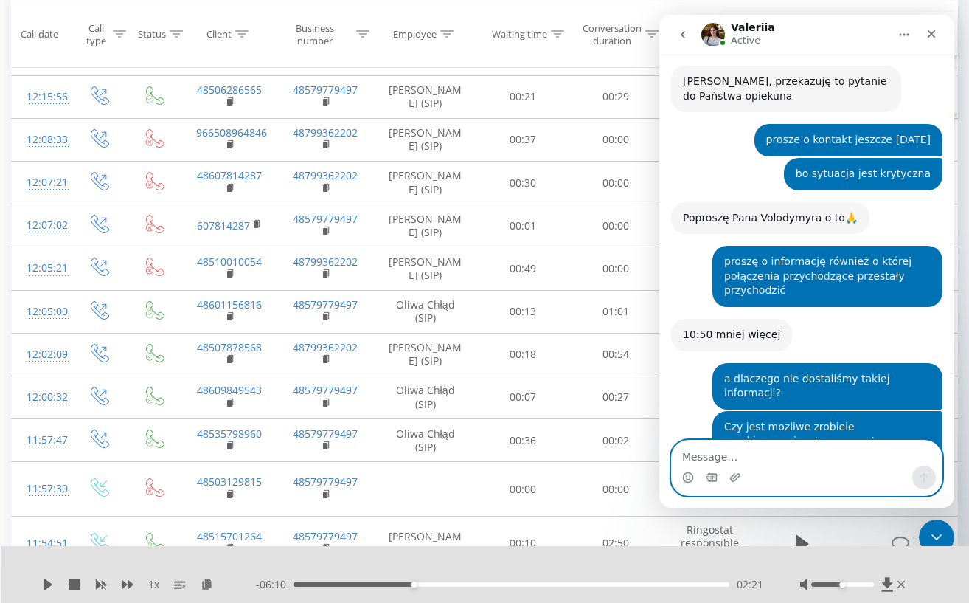
click at [779, 465] on textarea "Message…" at bounding box center [807, 452] width 270 height 25
click at [782, 460] on textarea "Message…" at bounding box center [807, 452] width 270 height 25
click at [794, 463] on textarea "Message…" at bounding box center [807, 452] width 270 height 25
click at [806, 462] on textarea "Message…" at bounding box center [807, 452] width 270 height 25
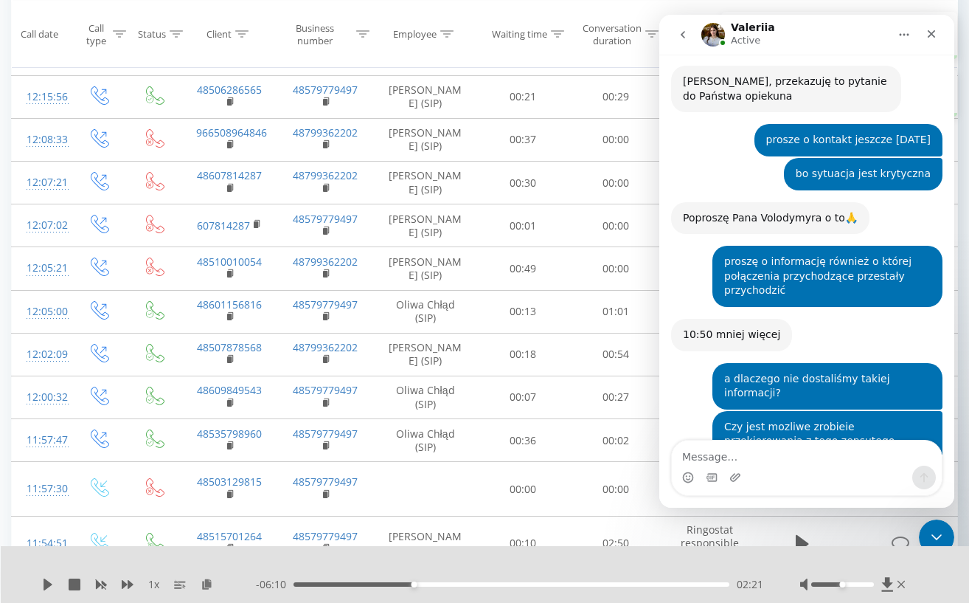
click at [822, 468] on div "Intercom messenger" at bounding box center [807, 477] width 270 height 24
click at [822, 465] on textarea "Message…" at bounding box center [807, 452] width 270 height 25
type textarea "na odpowiedź operatora"
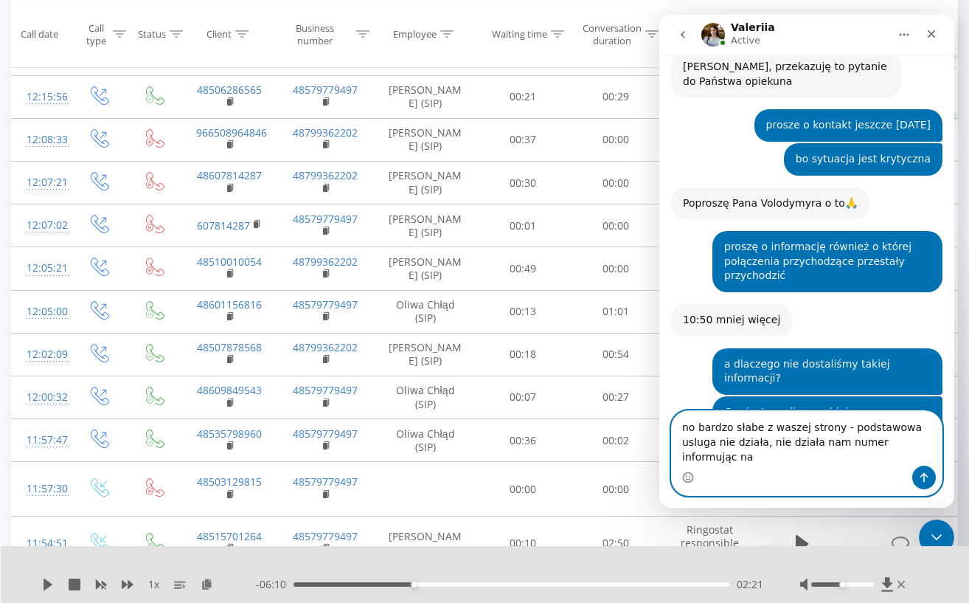
scroll to position [3563, 0]
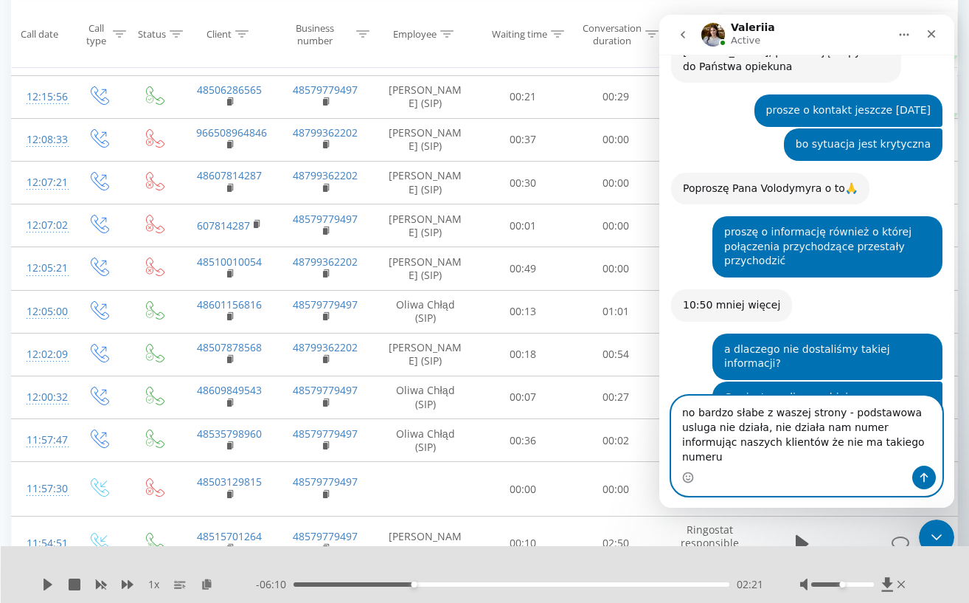
type textarea "no bardzo słabe z waszej strony - podstawowa usluga nie działa, nie działa nam …"
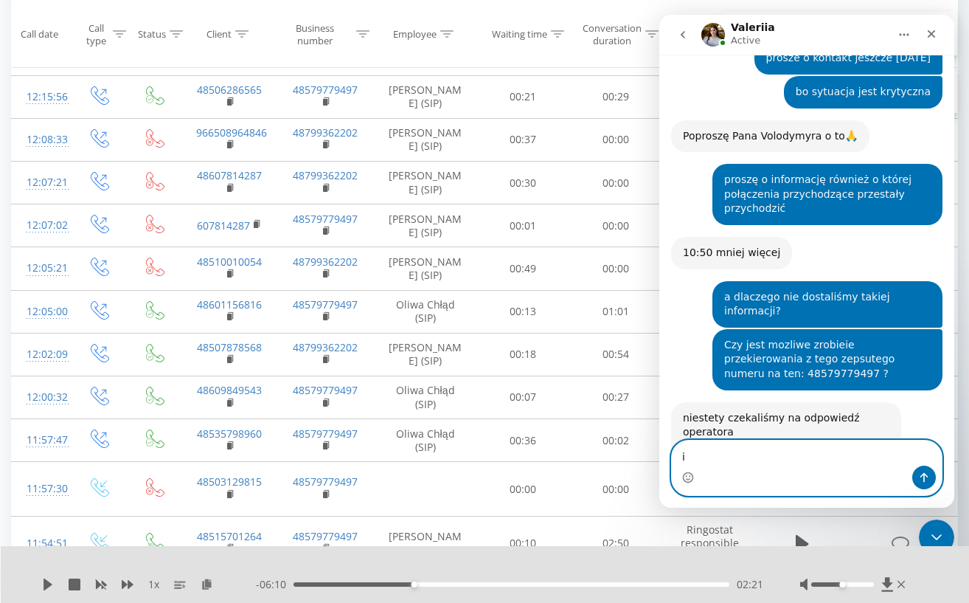
scroll to position [3621, 0]
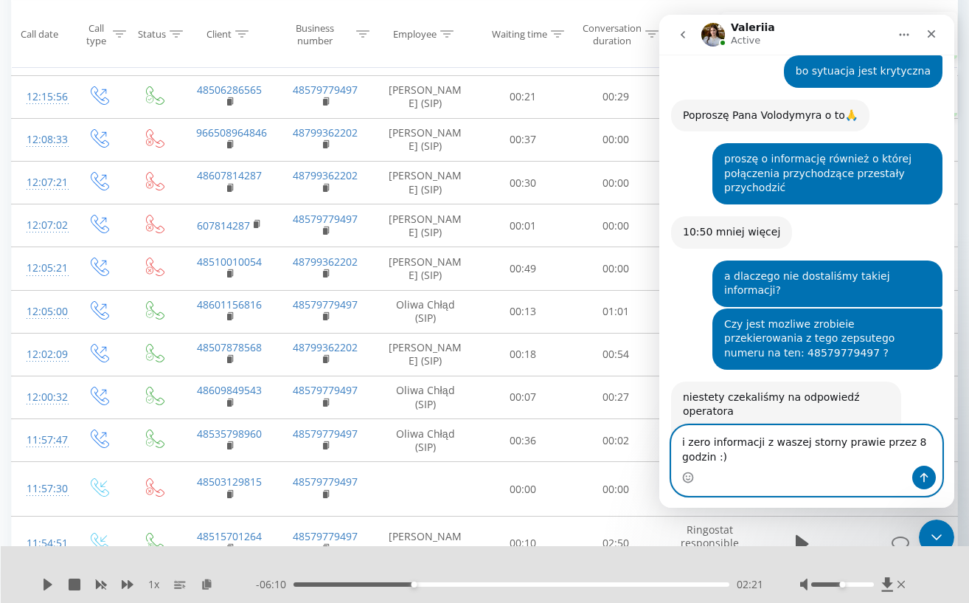
type textarea "i zero informacji z waszej storny prawie przez 8 godzin :)"
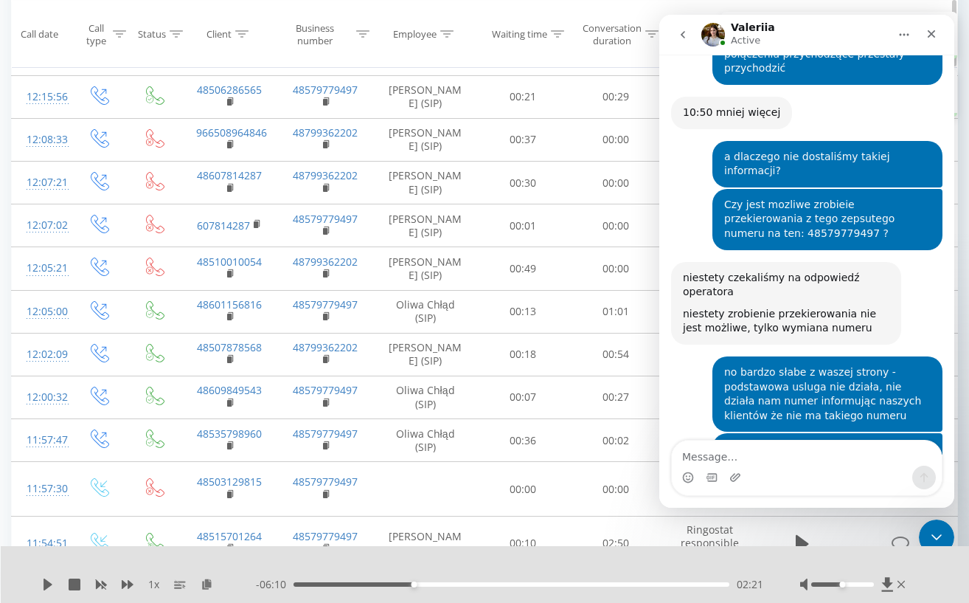
scroll to position [3756, 0]
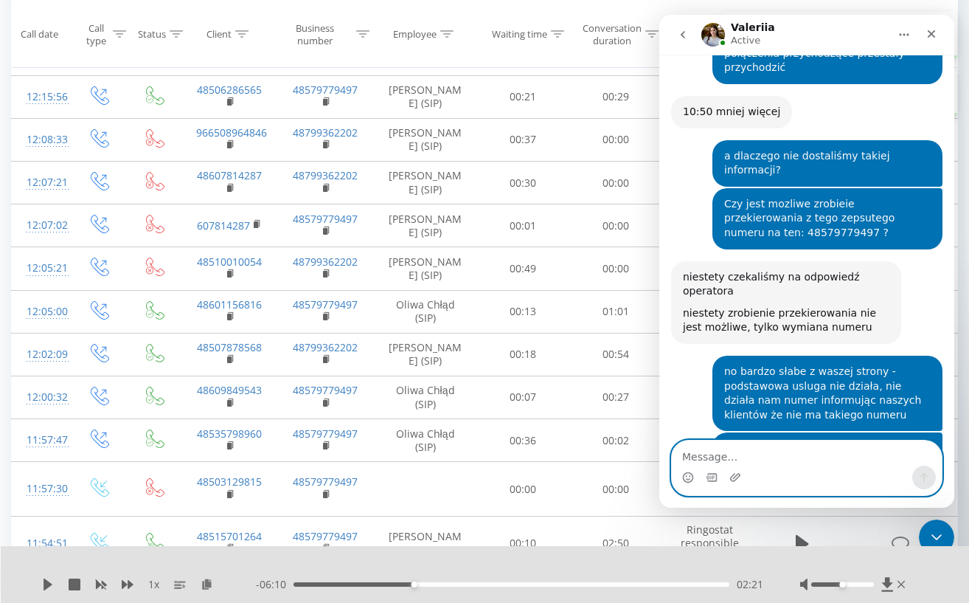
click at [811, 464] on textarea "Message…" at bounding box center [807, 452] width 270 height 25
click at [769, 460] on textarea "Message…" at bounding box center [807, 452] width 270 height 25
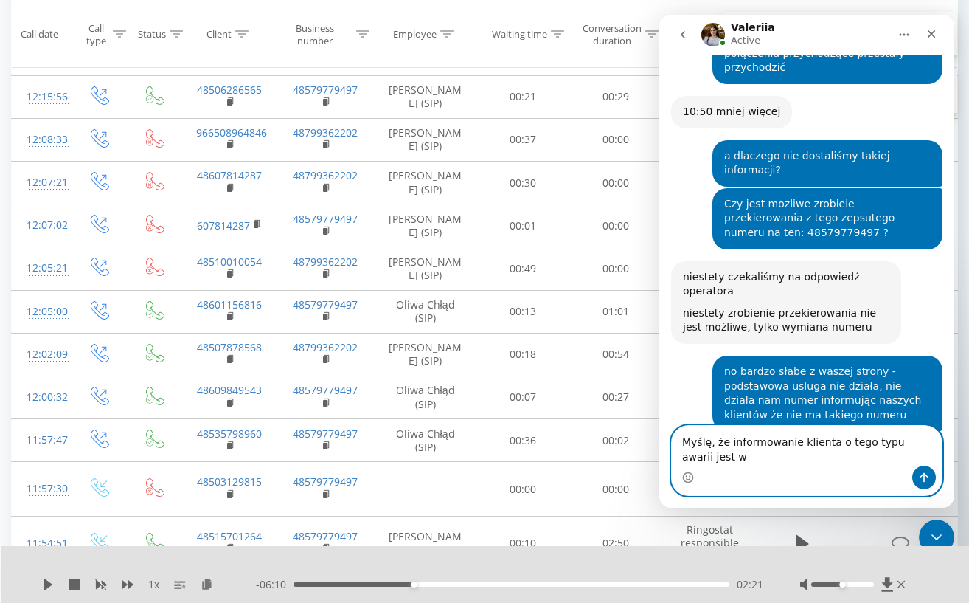
scroll to position [3771, 0]
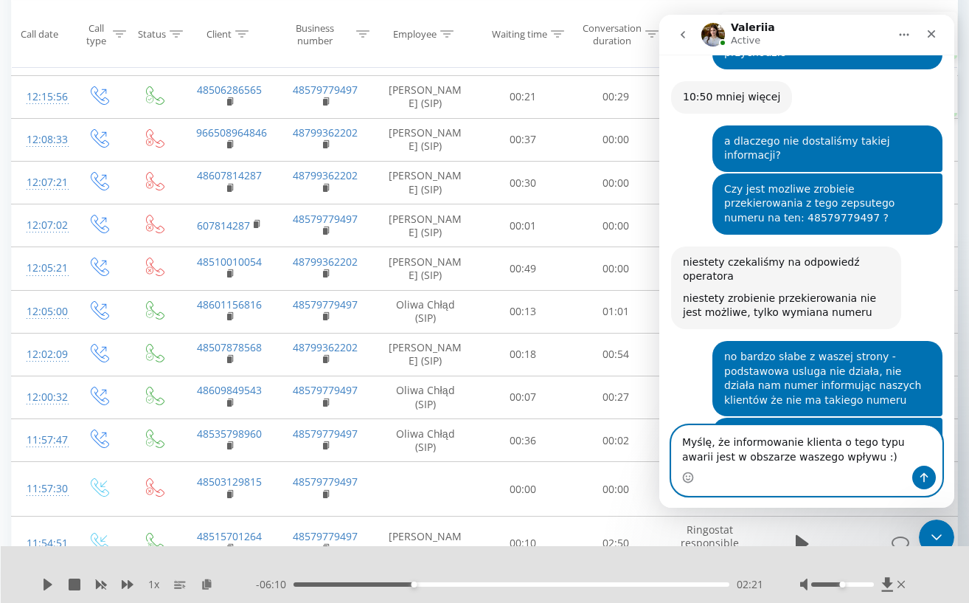
type textarea "Myślę, że informowanie klienta o tego typu awarii jest w obszarze waszego wpływ…"
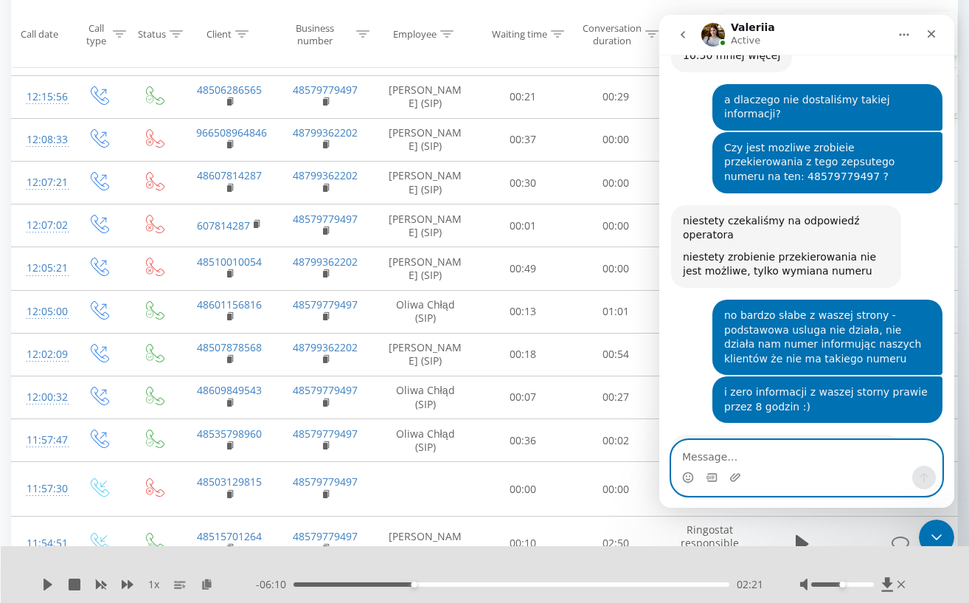
scroll to position [3814, 0]
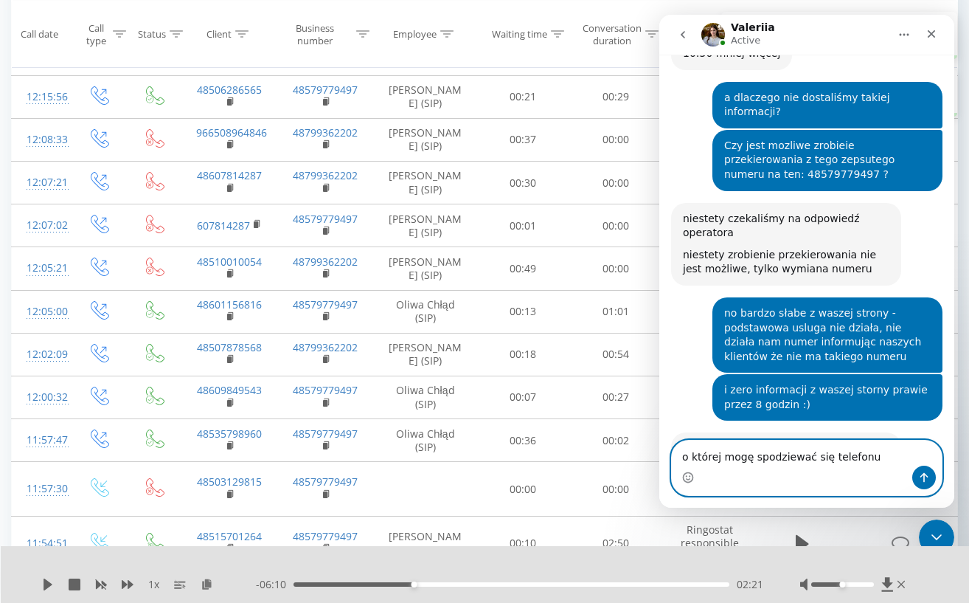
type textarea "o której mogę spodziewać się telefonu?"
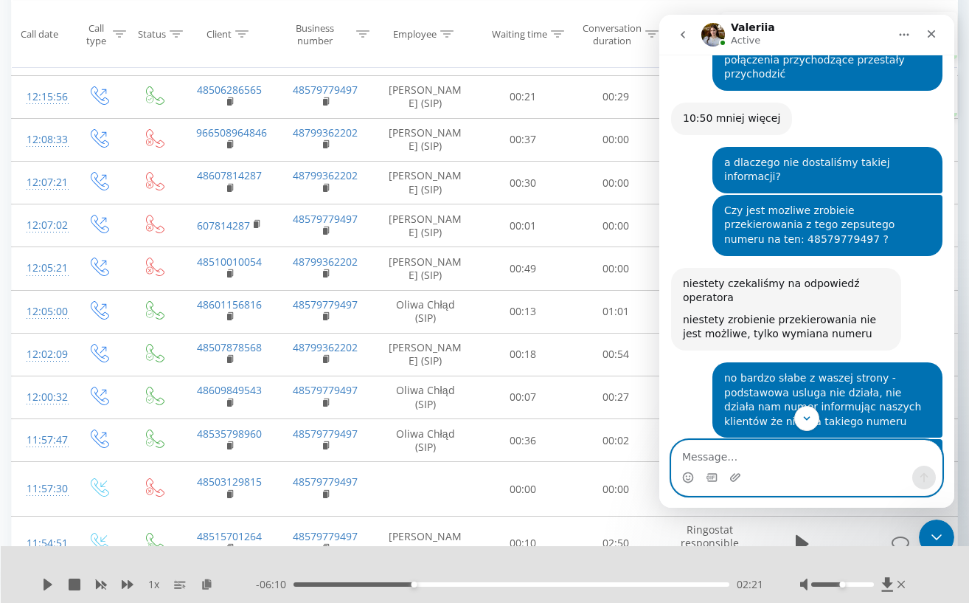
scroll to position [3921, 0]
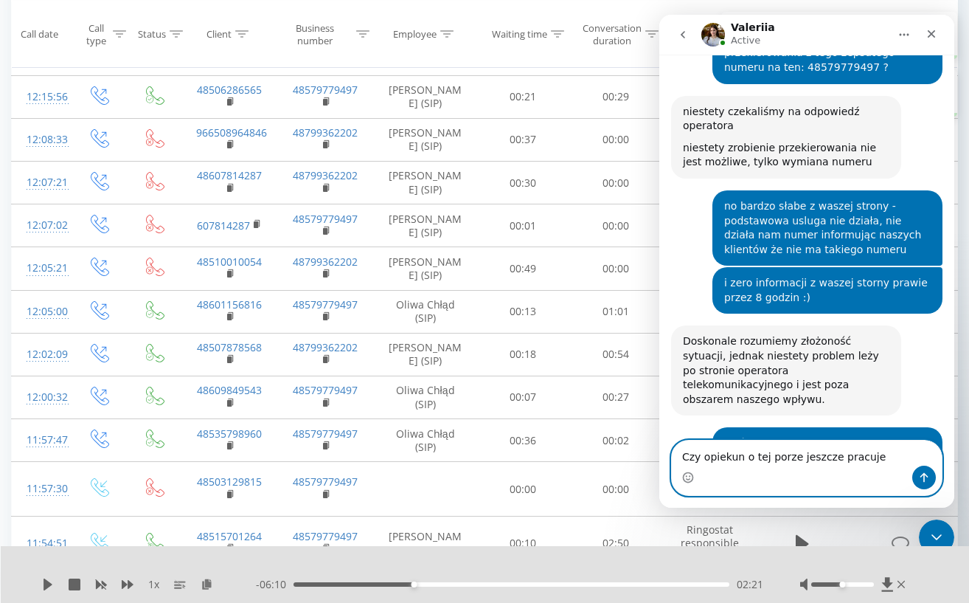
type textarea "Czy opiekun o tej porze jeszcze pracuje"
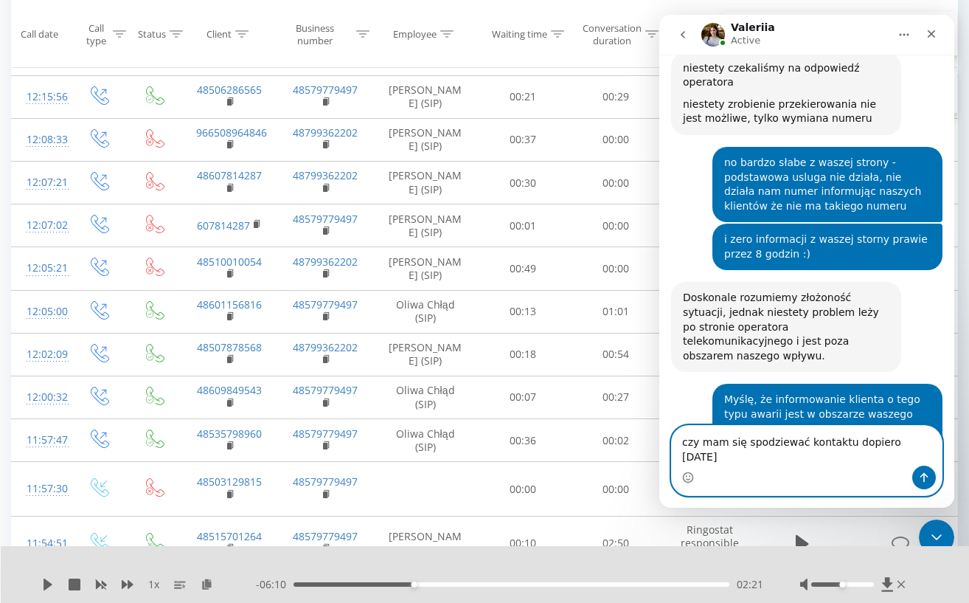
type textarea "czy mam się spodziewać kontaktu dopiero jutro?"
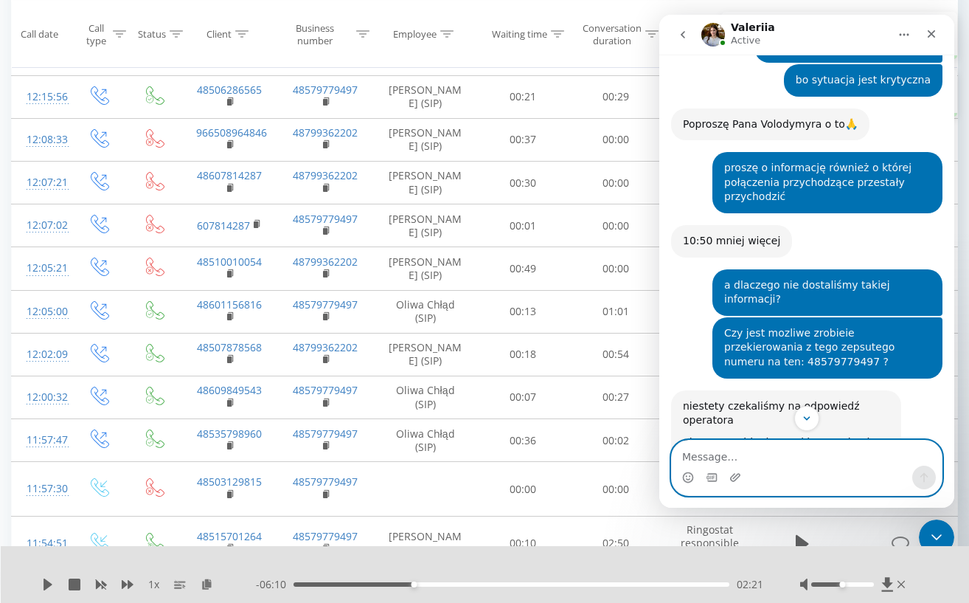
scroll to position [4129, 0]
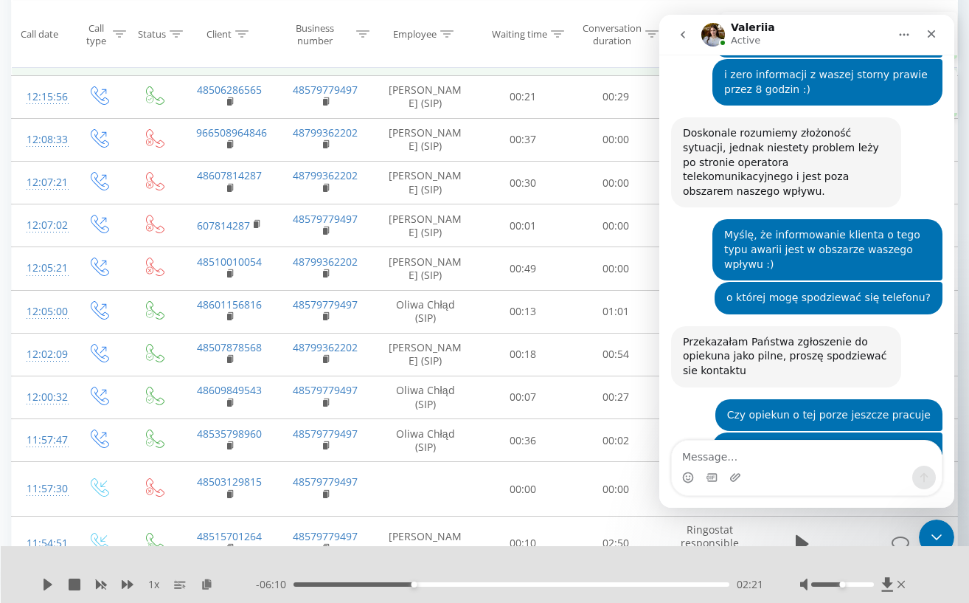
click at [485, 75] on td "00:11" at bounding box center [523, 53] width 92 height 43
click at [938, 38] on div "Close" at bounding box center [931, 34] width 27 height 27
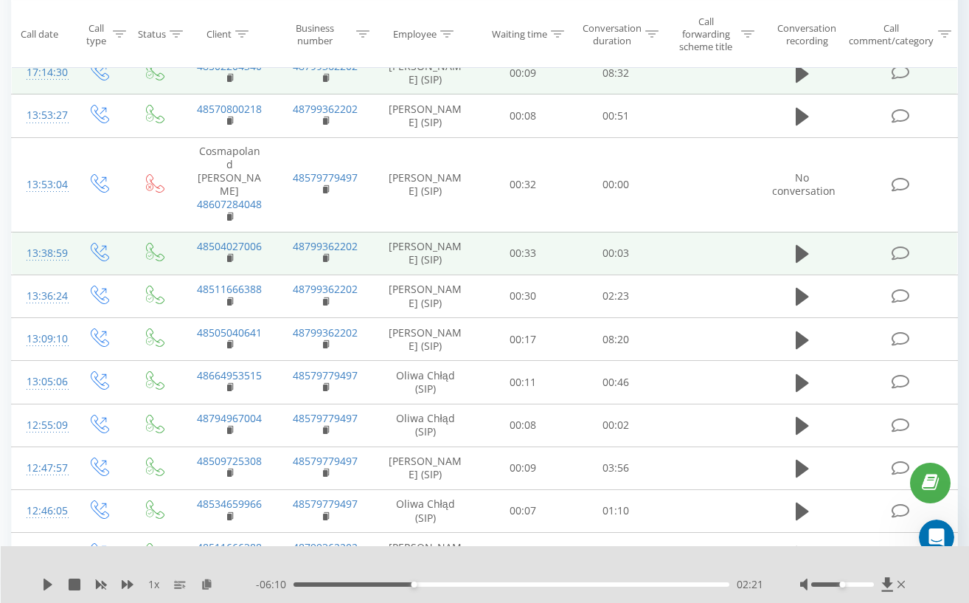
scroll to position [0, 0]
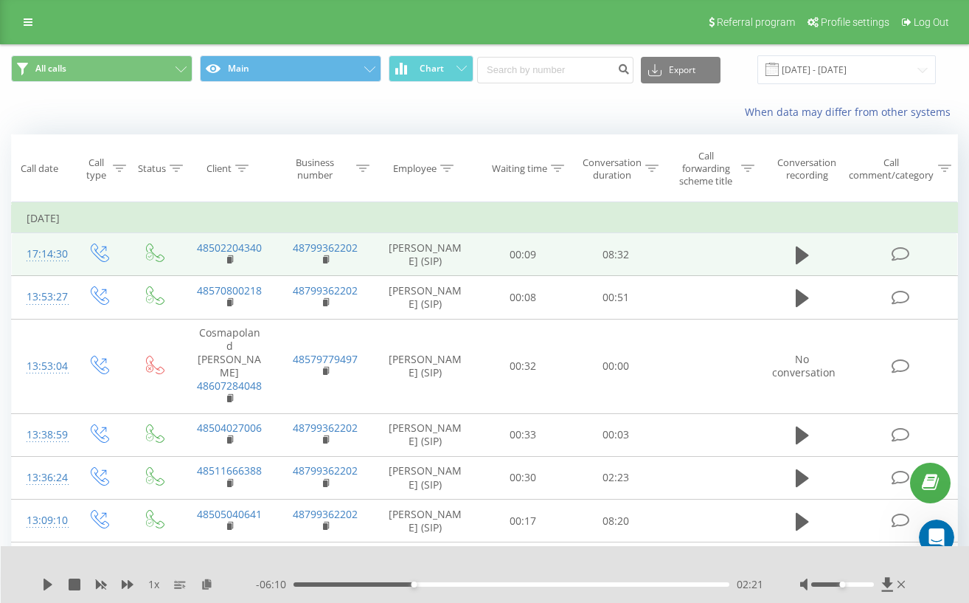
click at [336, 120] on div "When data may differ from other systems" at bounding box center [485, 111] width 968 height 35
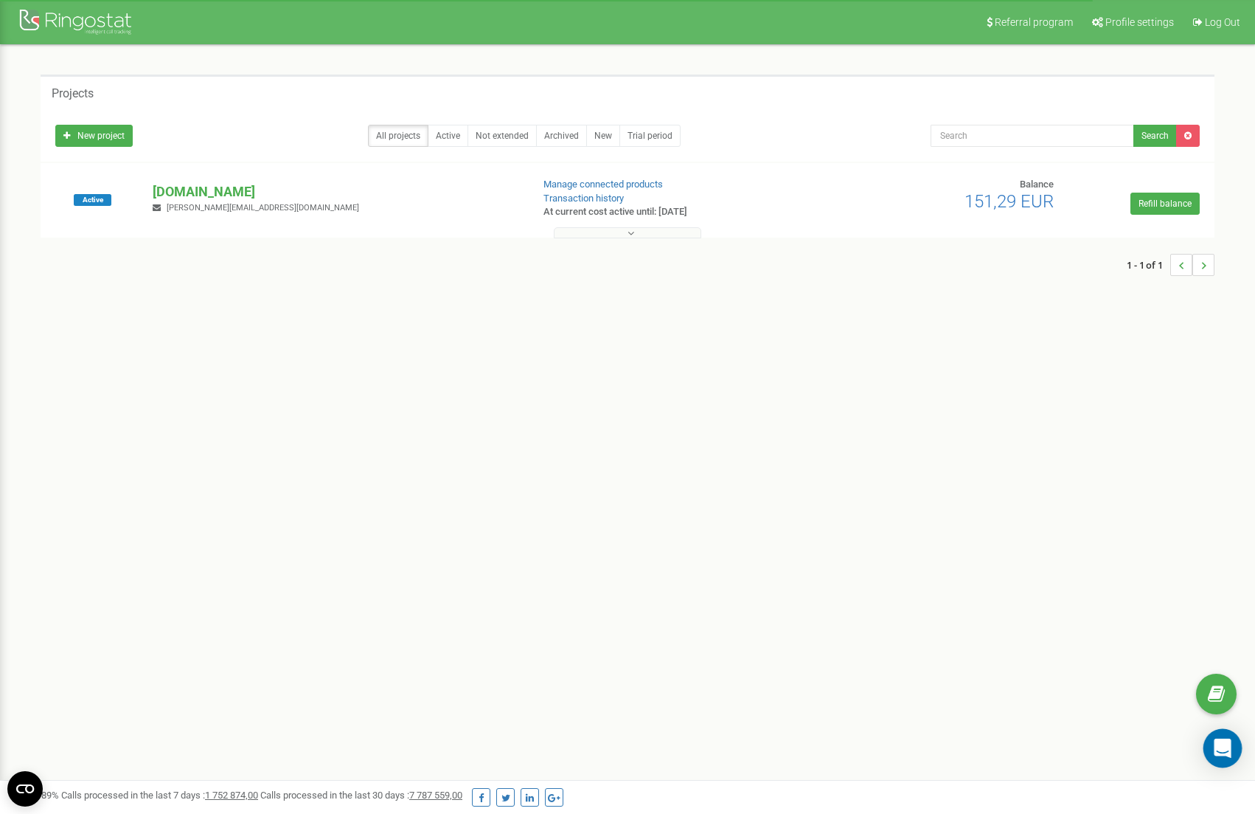
click at [1216, 753] on icon "Open Intercom Messenger" at bounding box center [1222, 747] width 19 height 19
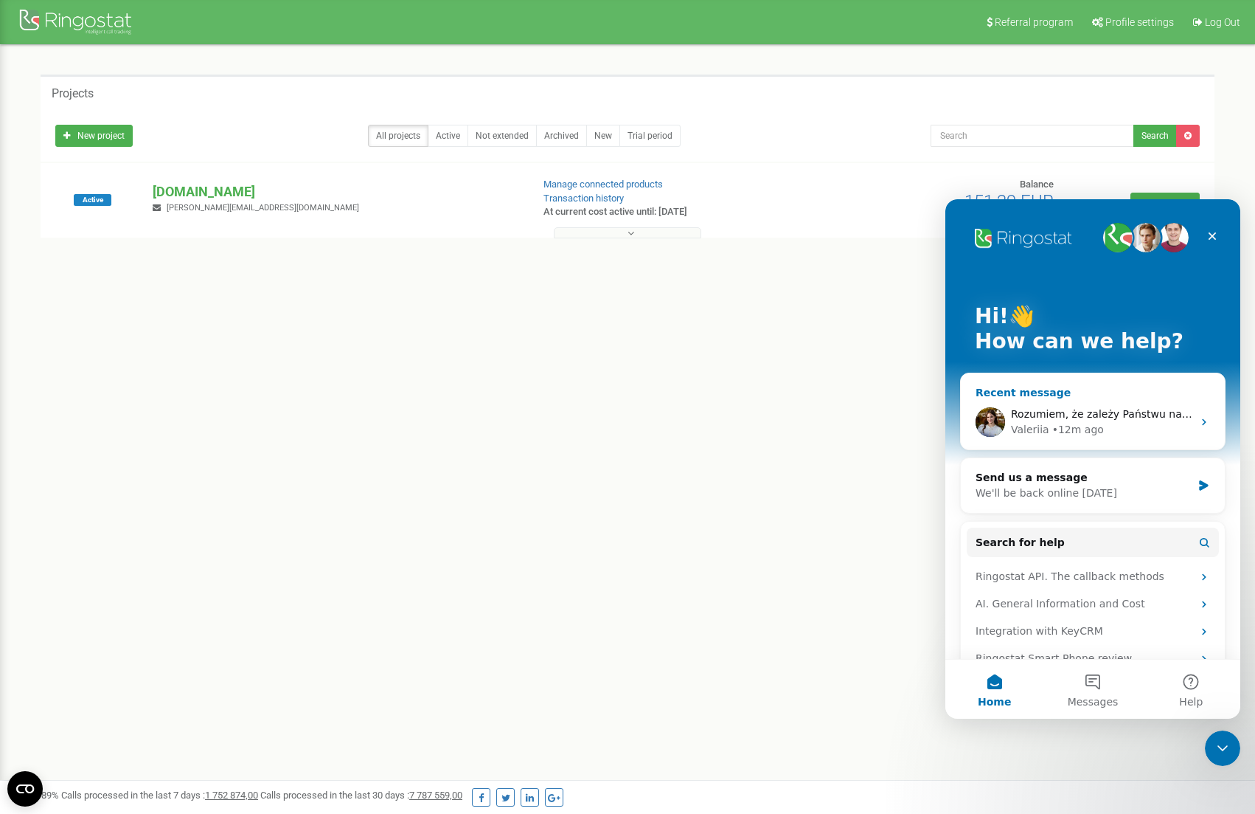
click at [1069, 422] on div "• 12m ago" at bounding box center [1079, 429] width 52 height 15
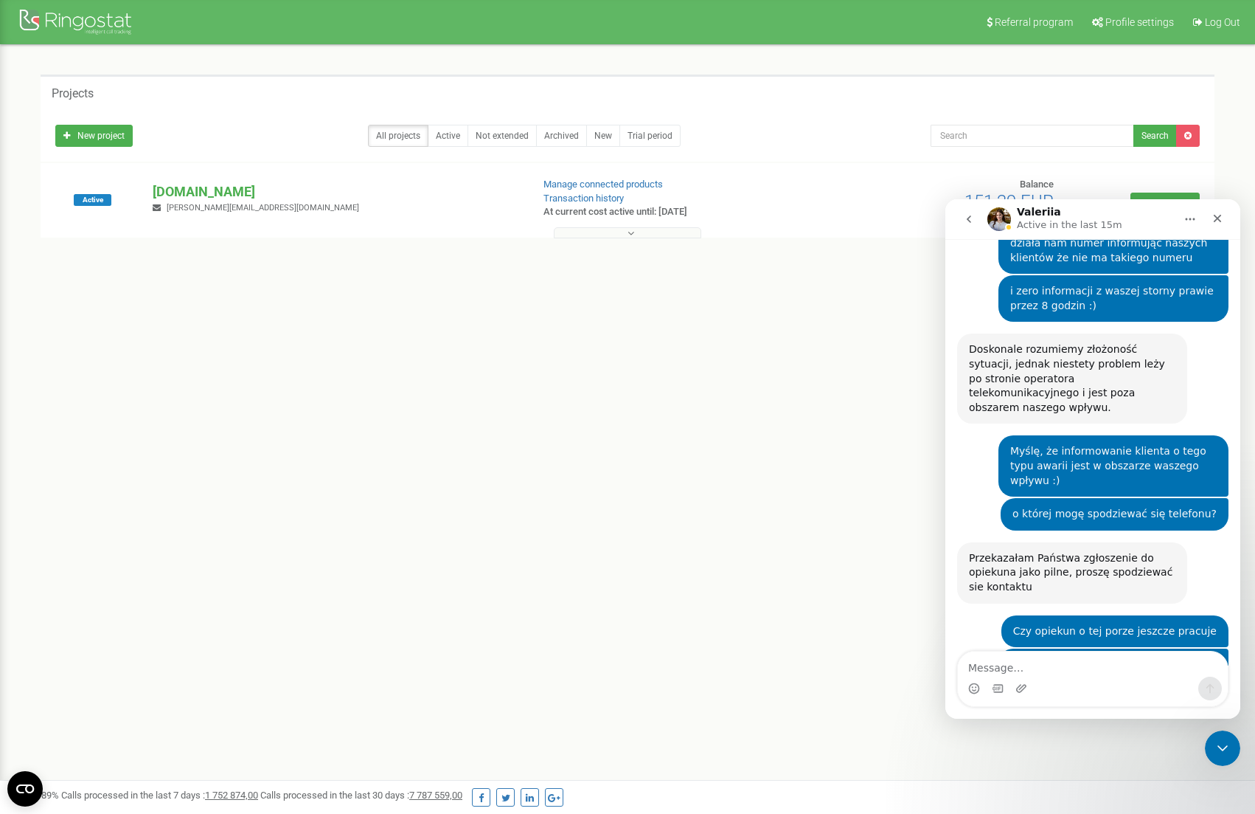
click at [1038, 666] on textarea "Message…" at bounding box center [1093, 663] width 270 height 25
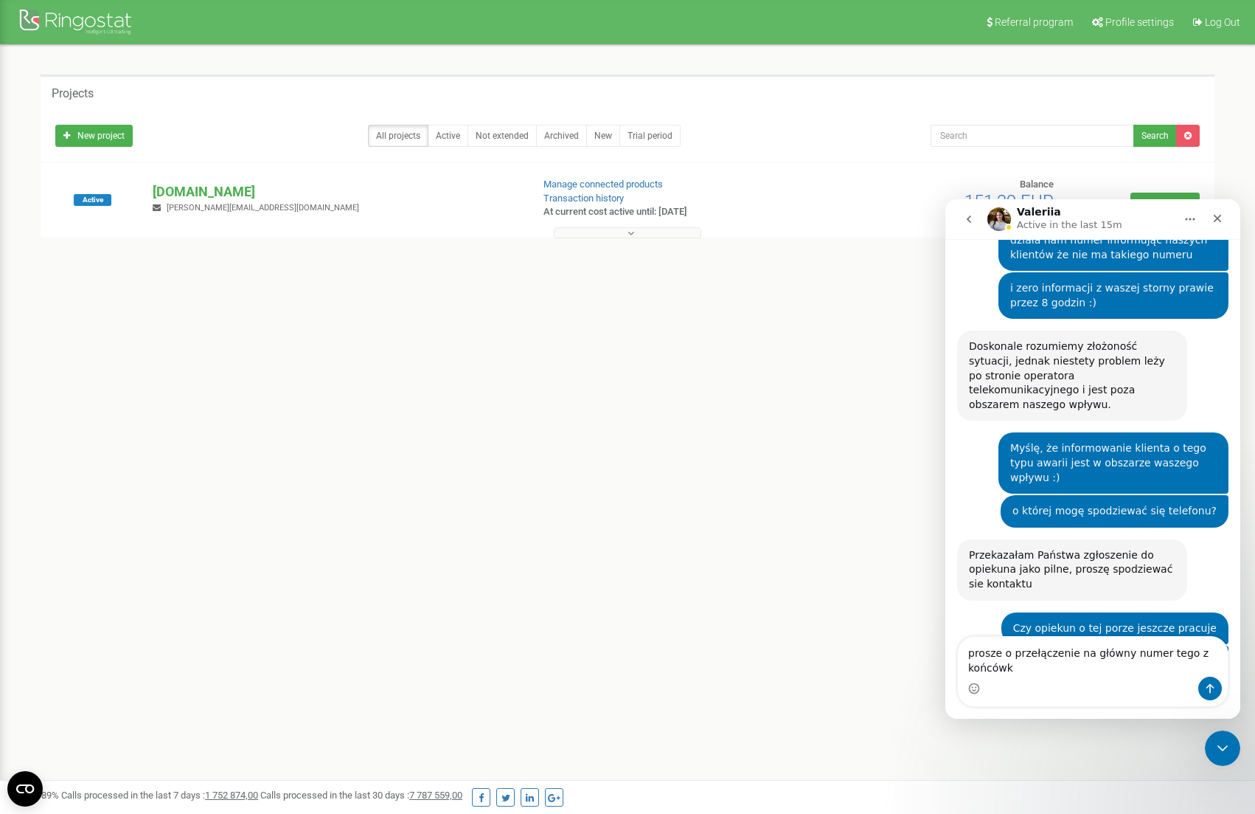
scroll to position [4118, 0]
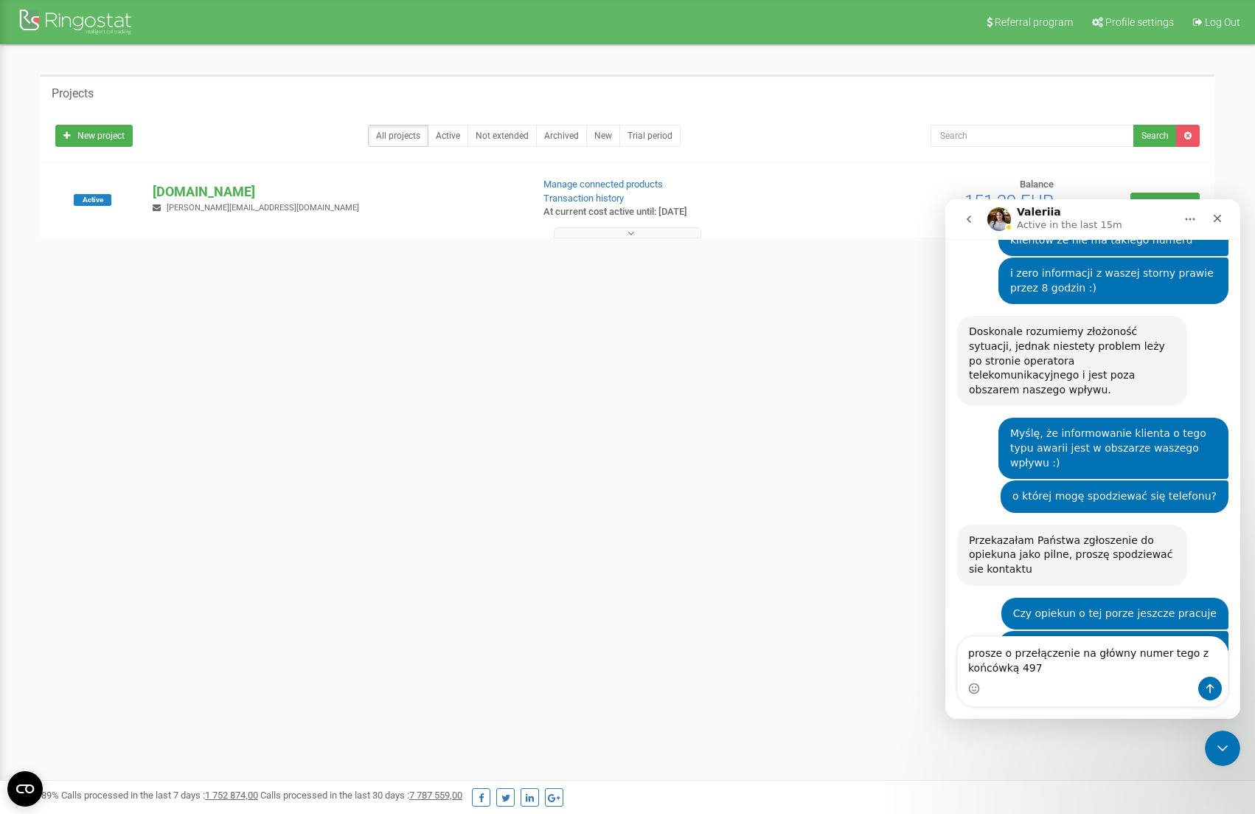
type textarea "prosze o przełączenie na główny numer tego z końcówką 497"
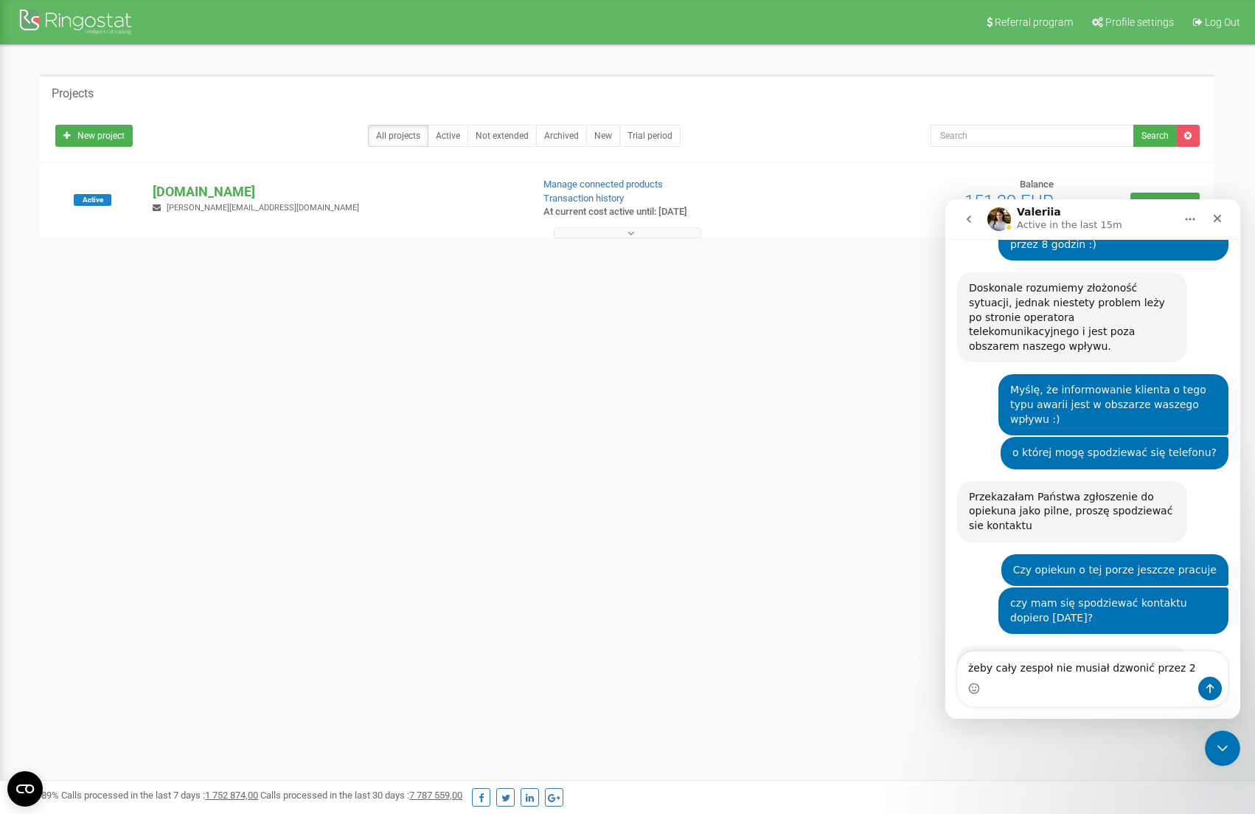
type textarea "żeby cały zespoł nie musiał dzwonić przez 2*"
